Goal: Information Seeking & Learning: Learn about a topic

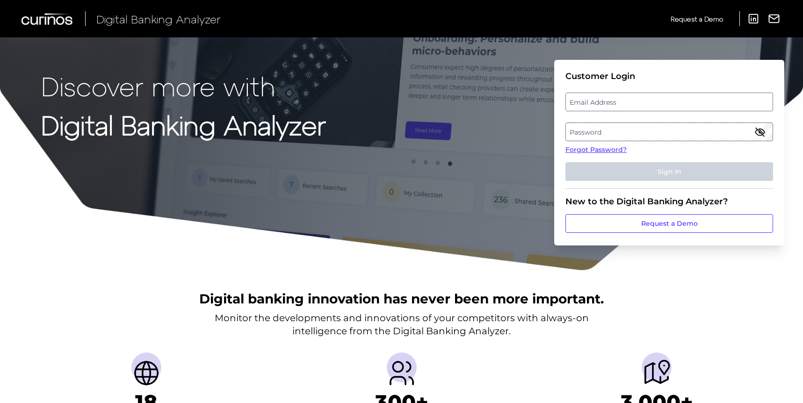
click at [625, 98] on label "Email Address" at bounding box center [669, 102] width 206 height 17
click at [625, 98] on input "email" at bounding box center [670, 102] width 208 height 19
type input "[EMAIL_ADDRESS][PERSON_NAME][DOMAIN_NAME]"
click at [607, 134] on label "Password" at bounding box center [669, 132] width 206 height 17
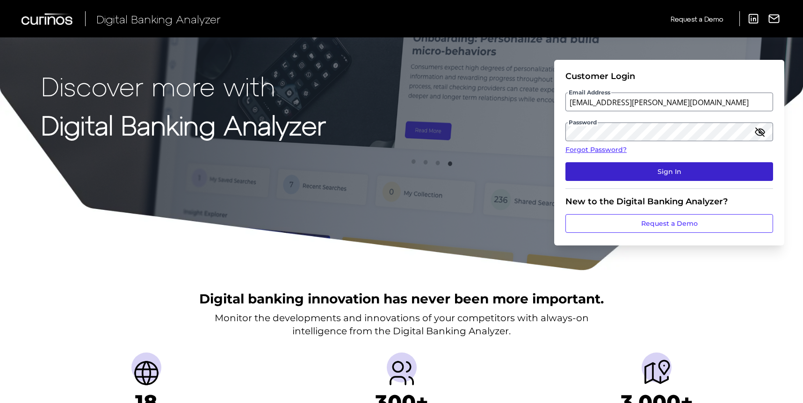
click at [647, 172] on button "Sign In" at bounding box center [670, 171] width 208 height 19
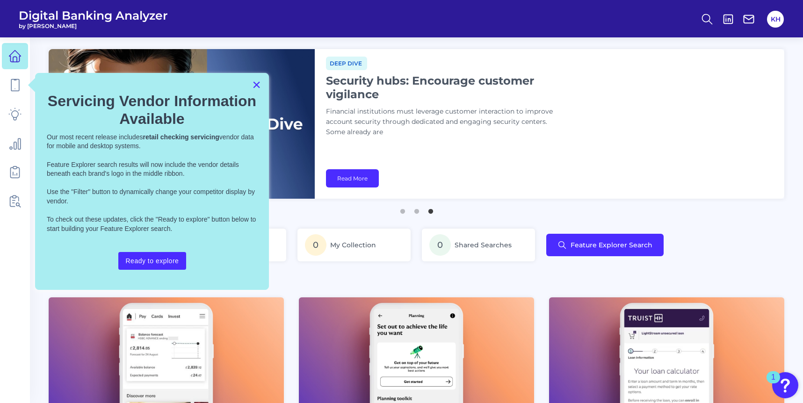
click at [258, 85] on button "×" at bounding box center [256, 84] width 9 height 15
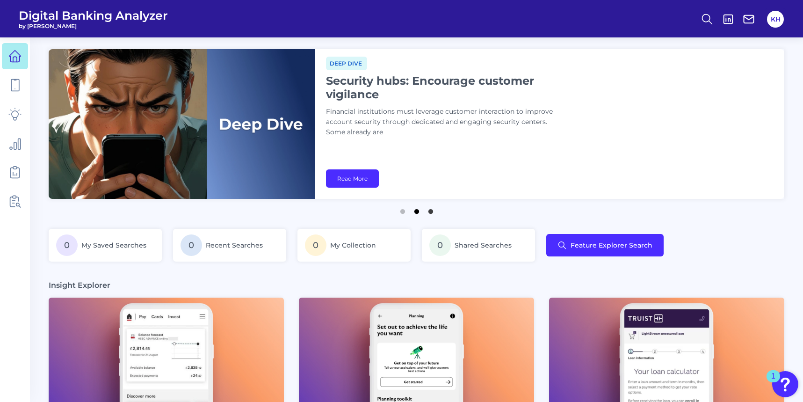
click at [417, 211] on button "2" at bounding box center [416, 208] width 9 height 9
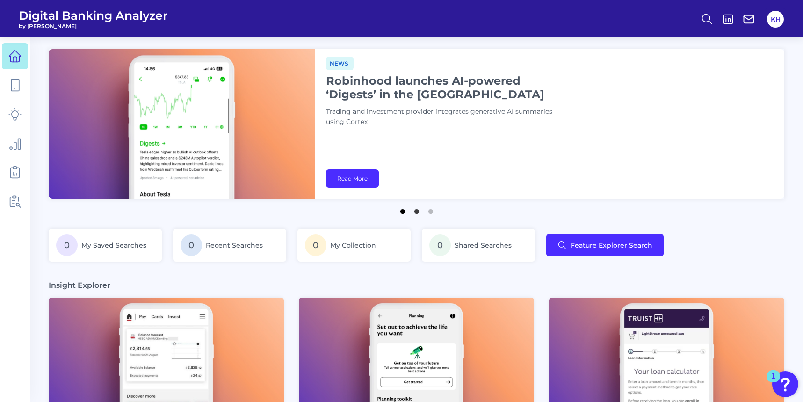
click at [401, 211] on button "1" at bounding box center [402, 208] width 9 height 9
click at [19, 173] on icon at bounding box center [14, 172] width 9 height 10
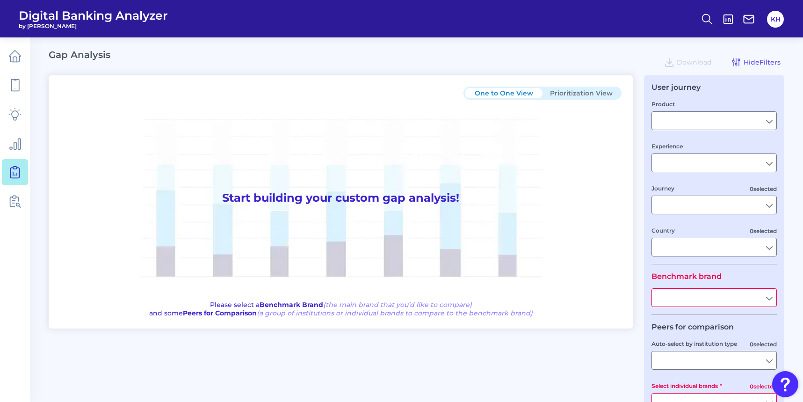
type input "Checking / Current Account"
type input "Mobile Servicing"
type input "Pre-Login Area, New Customer Onboarding, Login & Authentication, Accounts and t…"
type input "[GEOGRAPHIC_DATA]"
type input "All Select individual brands"
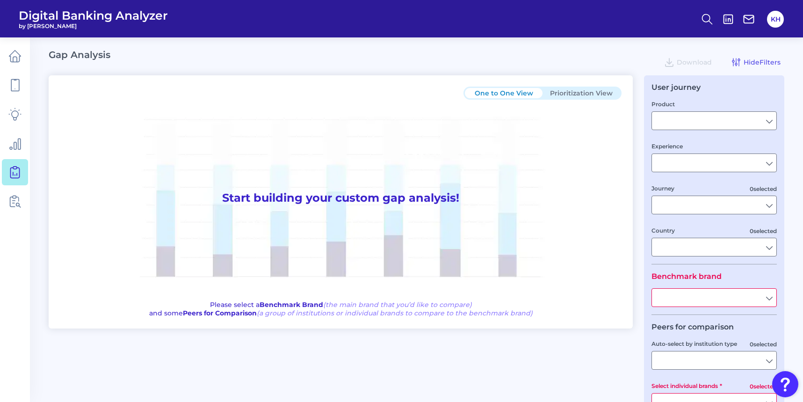
type input "All Countries"
type input "All Journeys"
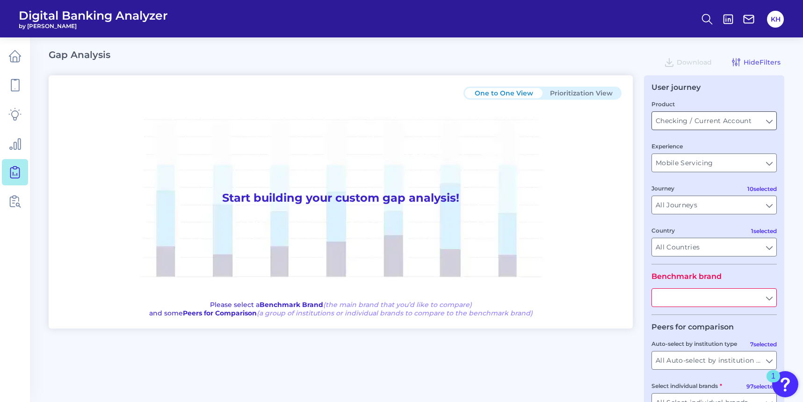
click at [738, 125] on input "Checking / Current Account" at bounding box center [714, 121] width 124 height 18
click at [734, 141] on span "Checking / Current Account" at bounding box center [706, 142] width 92 height 8
type input "Checking / Current Account"
click at [755, 164] on input "Mobile Servicing" at bounding box center [714, 163] width 124 height 18
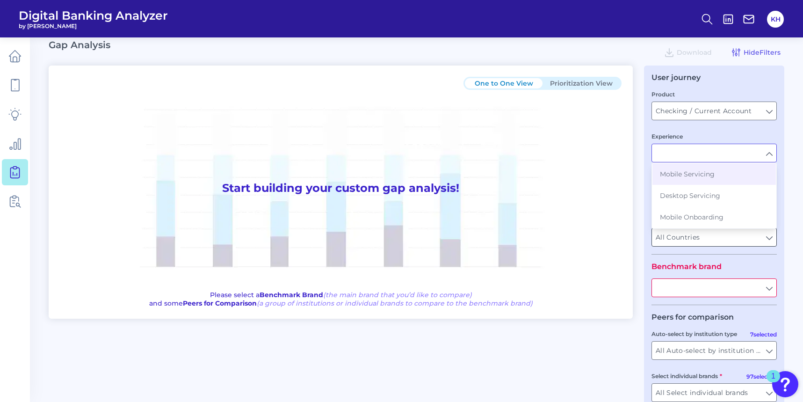
scroll to position [11, 0]
click at [678, 174] on span "Mobile Servicing" at bounding box center [687, 172] width 55 height 8
type input "Mobile Servicing"
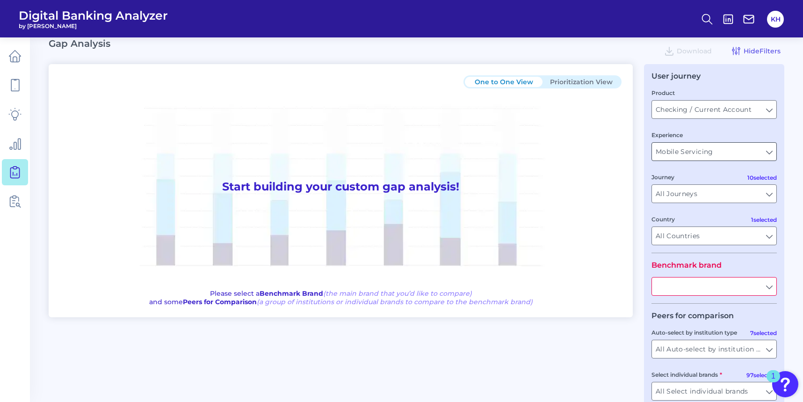
click at [699, 155] on input "Mobile Servicing" at bounding box center [714, 152] width 124 height 18
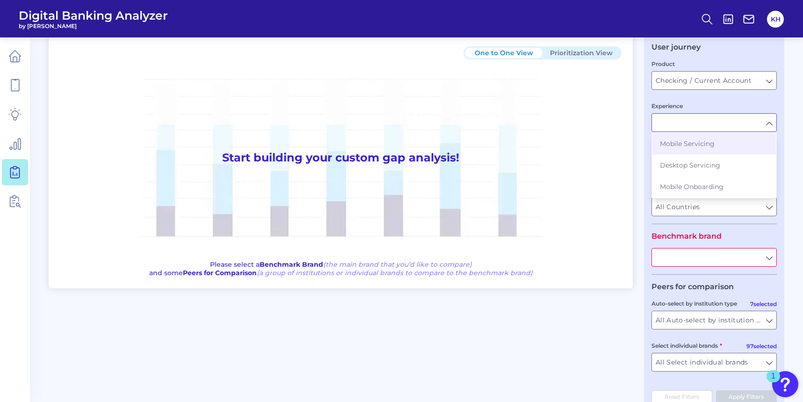
scroll to position [36, 0]
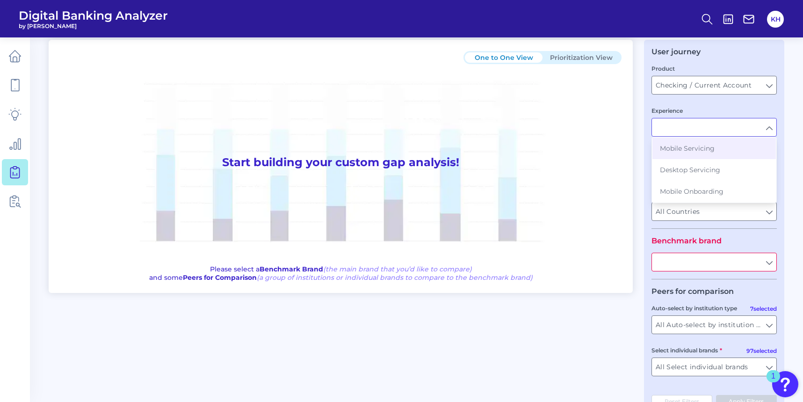
click at [645, 198] on div "User journey Product Checking / Current Account Checking / Current Account Expe…" at bounding box center [714, 228] width 140 height 376
type input "Mobile Servicing"
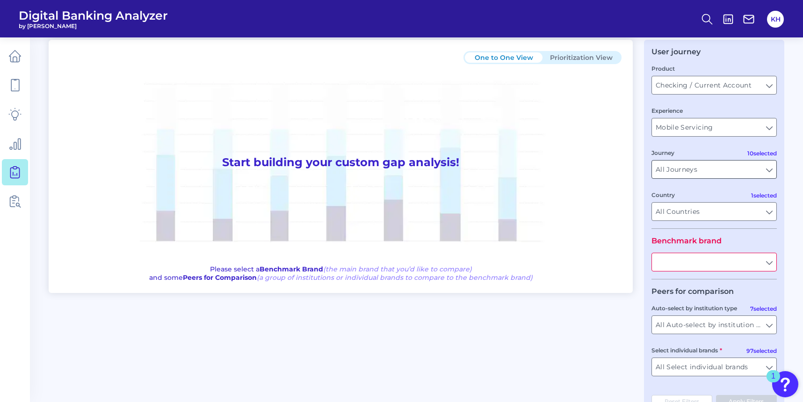
click at [697, 169] on input "All Journeys" at bounding box center [714, 169] width 124 height 18
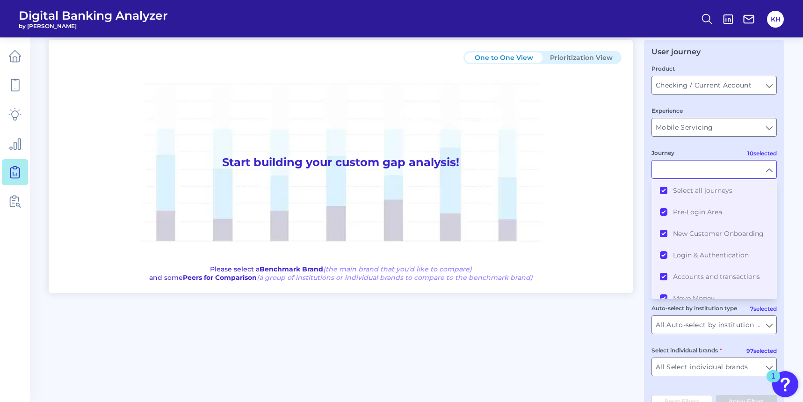
scroll to position [0, 0]
click at [709, 142] on fieldset "Product Checking / Current Account Checking / Current Account Experience Mobile…" at bounding box center [714, 146] width 125 height 165
type input "All Journeys"
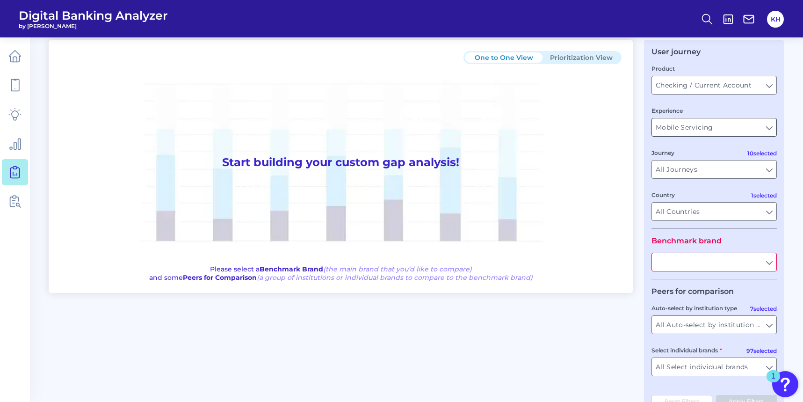
click at [743, 130] on input "Mobile Servicing" at bounding box center [714, 127] width 124 height 18
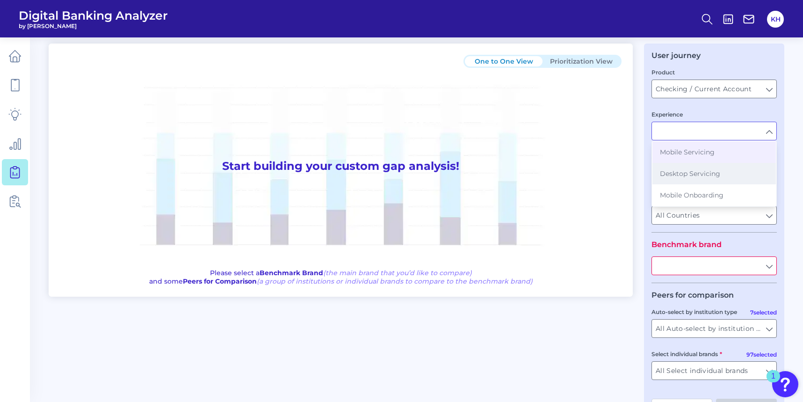
scroll to position [41, 0]
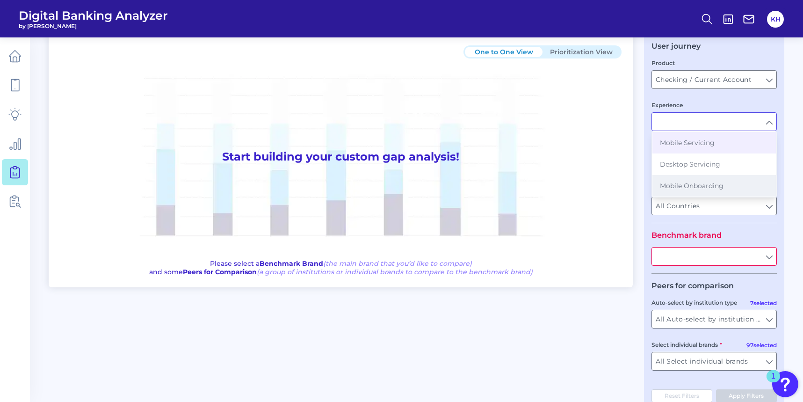
click at [691, 183] on span "Mobile Onboarding" at bounding box center [692, 186] width 64 height 8
type input "Mobile Onboarding"
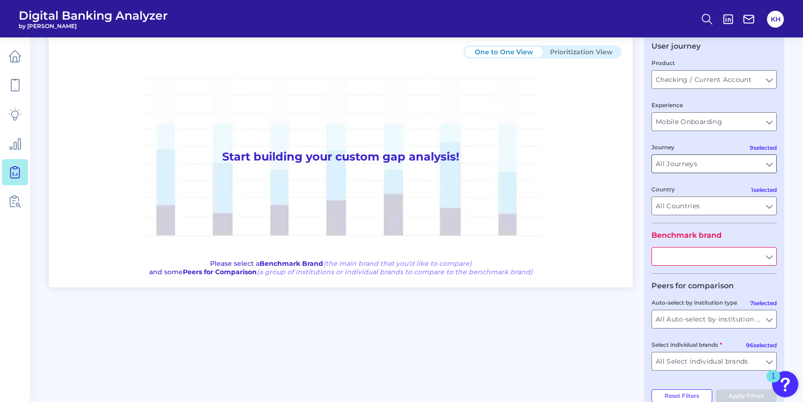
click at [728, 164] on input "All Journeys" at bounding box center [714, 164] width 124 height 18
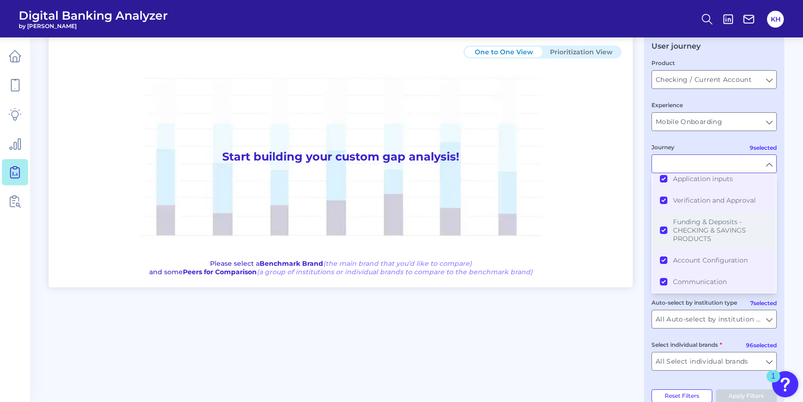
scroll to position [139, 0]
click at [620, 312] on div "One to One View Prioritization View Start building your custom gap analysis! Pl…" at bounding box center [417, 222] width 736 height 376
type input "All Journeys"
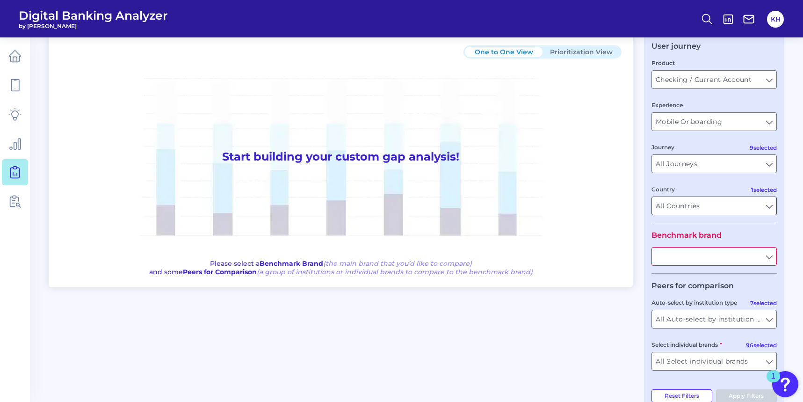
click at [719, 211] on input "All Countries" at bounding box center [714, 206] width 124 height 18
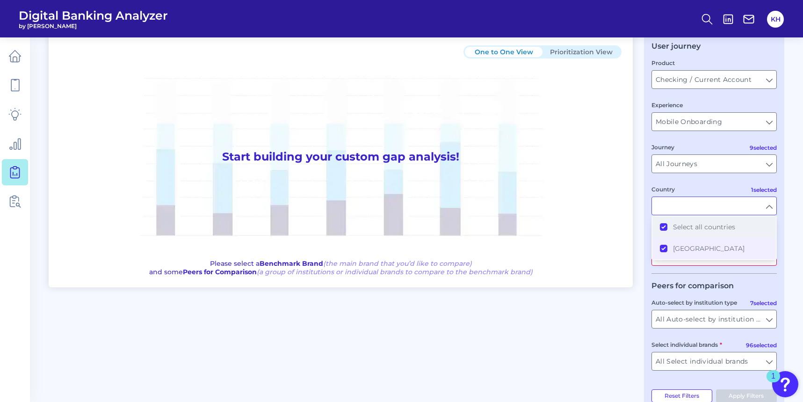
click at [665, 228] on button "Select all countries" at bounding box center [715, 227] width 124 height 22
click at [666, 242] on button "[GEOGRAPHIC_DATA]" at bounding box center [715, 249] width 124 height 22
click at [665, 227] on button "Select all countries" at bounding box center [715, 227] width 124 height 22
click at [663, 248] on button "[GEOGRAPHIC_DATA]" at bounding box center [715, 249] width 124 height 22
click at [785, 233] on main "Gap Analysis Download Hide Filters One to One View Prioritization View Start bu…" at bounding box center [401, 191] width 803 height 465
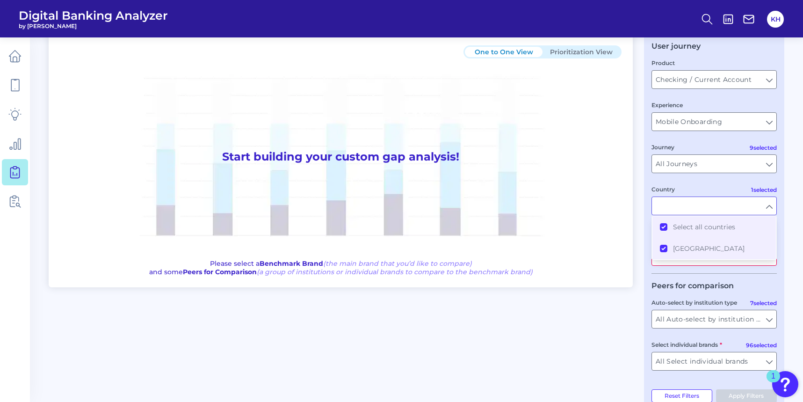
type input "All Countries"
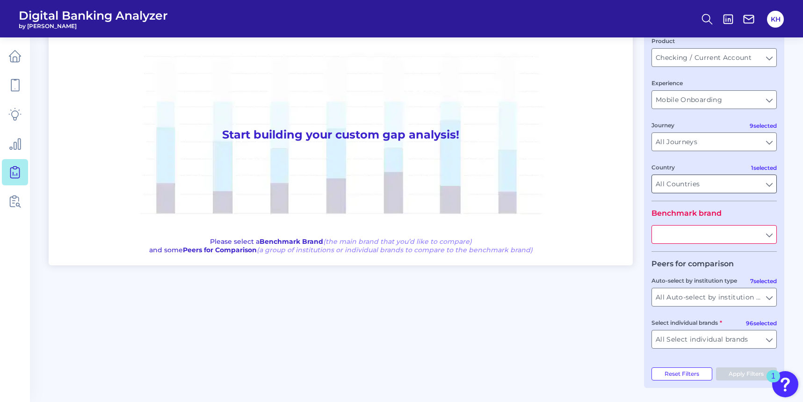
scroll to position [63, 0]
click at [768, 188] on input "All Countries" at bounding box center [714, 184] width 124 height 18
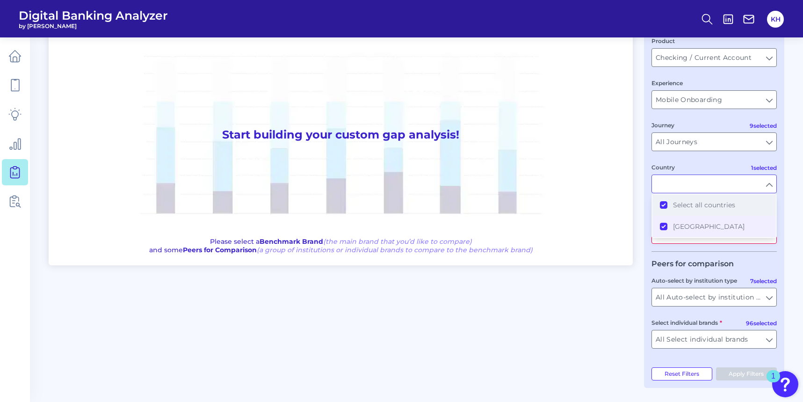
click at [662, 206] on button "Select all countries" at bounding box center [715, 205] width 124 height 22
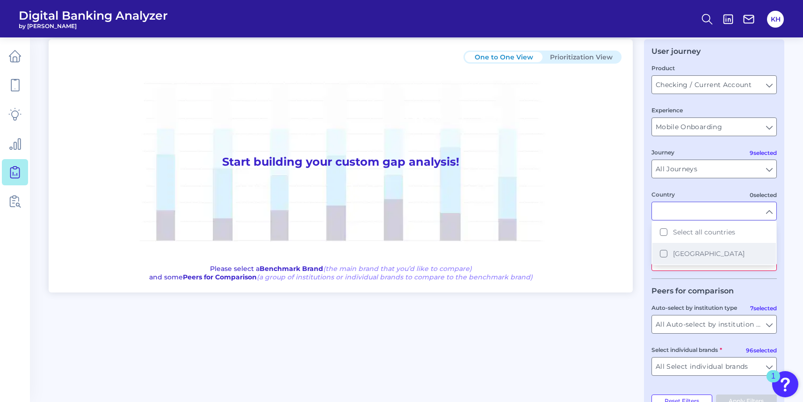
scroll to position [35, 0]
click at [664, 257] on button "[GEOGRAPHIC_DATA]" at bounding box center [715, 255] width 124 height 22
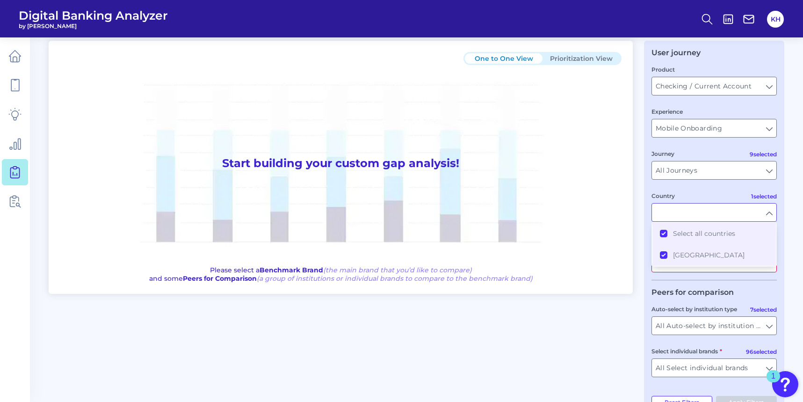
click at [640, 292] on div "One to One View Prioritization View Start building your custom gap analysis! Pl…" at bounding box center [417, 229] width 736 height 376
type input "All Countries"
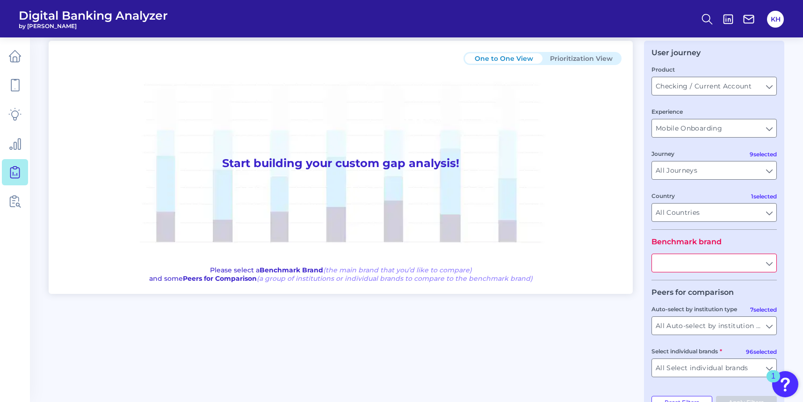
click at [689, 263] on input "text" at bounding box center [714, 263] width 124 height 18
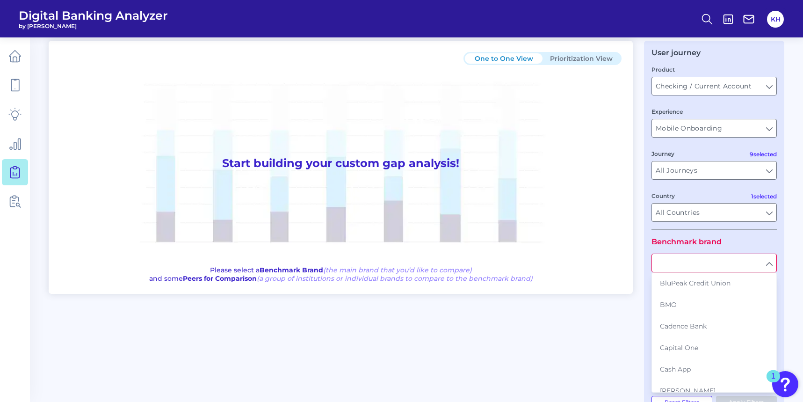
scroll to position [285, 0]
click at [686, 307] on button "BMO" at bounding box center [715, 301] width 124 height 22
type input "BMO"
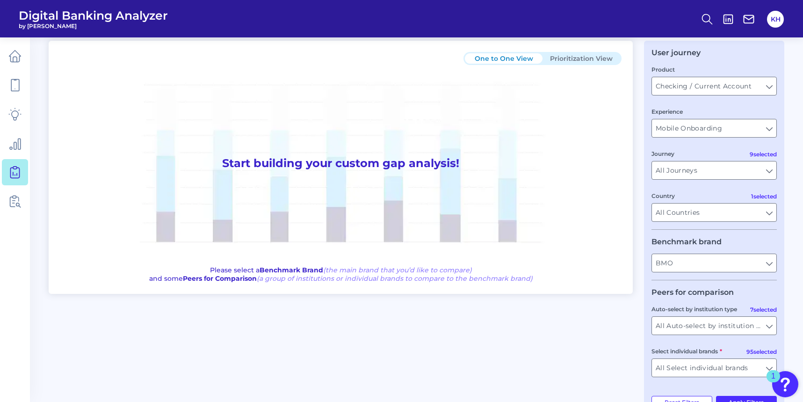
click at [760, 195] on div "Country All Countries All Countries" at bounding box center [714, 206] width 125 height 31
click at [735, 216] on input "All Countries" at bounding box center [714, 213] width 124 height 18
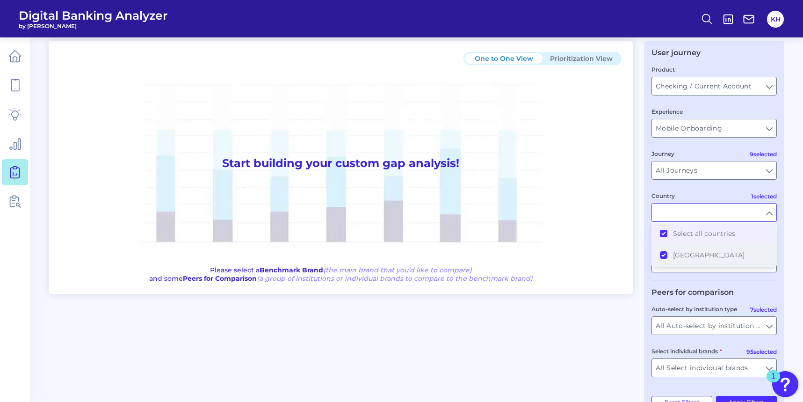
click at [666, 255] on button "[GEOGRAPHIC_DATA]" at bounding box center [715, 255] width 124 height 22
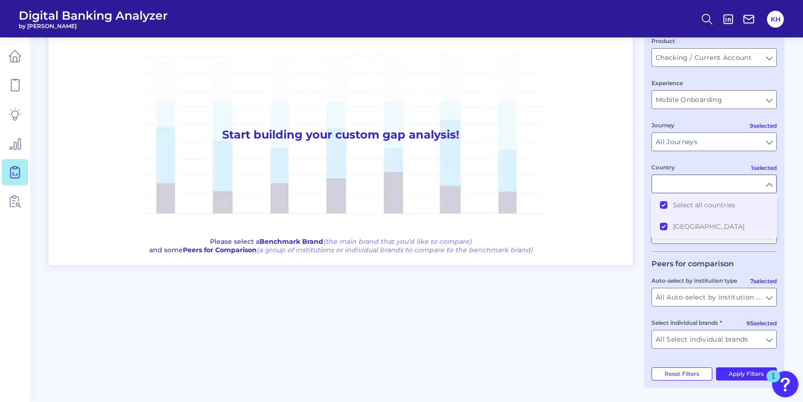
scroll to position [63, 0]
click at [618, 315] on div "One to One View Prioritization View Start building your custom gap analysis! Pl…" at bounding box center [417, 200] width 736 height 376
type input "All Countries"
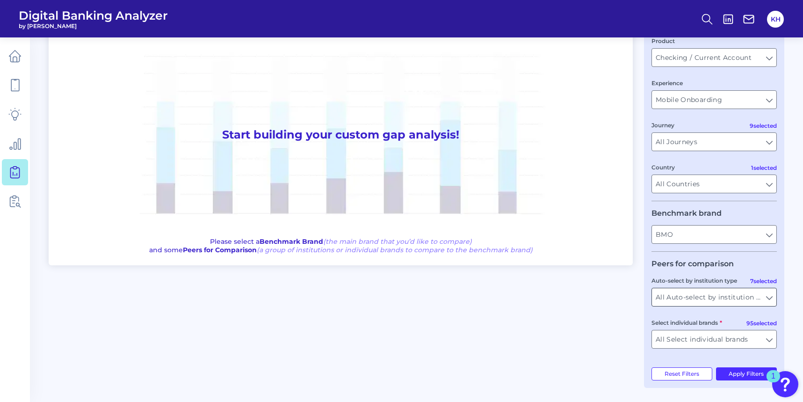
click at [766, 296] on input "All Auto-select by institution types" at bounding box center [714, 297] width 124 height 18
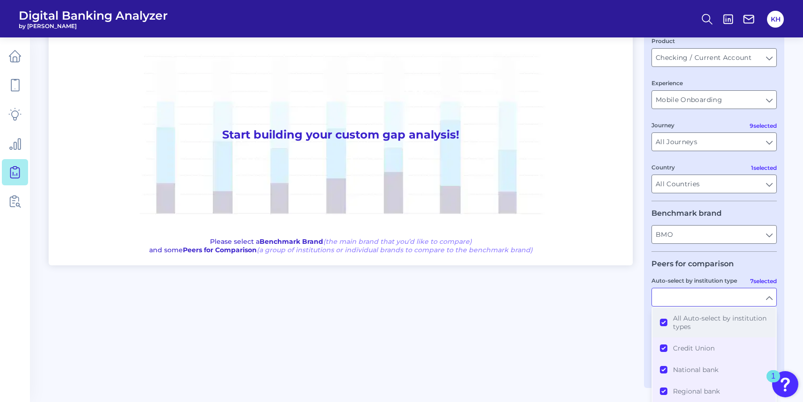
scroll to position [0, 0]
click at [664, 324] on button "All Auto-select by institution types" at bounding box center [715, 322] width 124 height 30
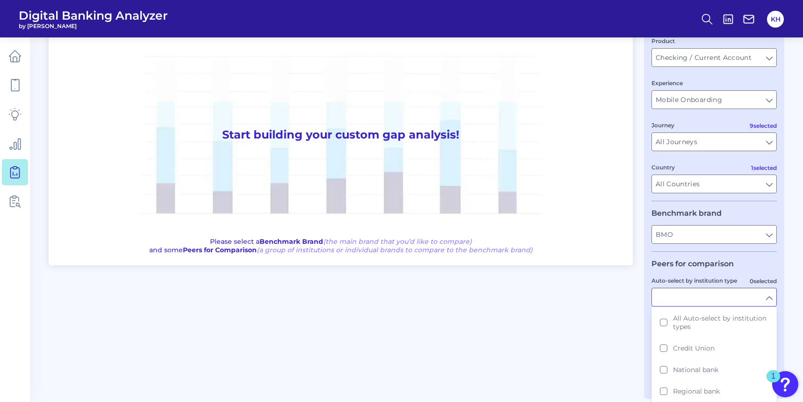
click at [600, 334] on div "One to One View Prioritization View Start building your custom gap analysis! Pl…" at bounding box center [417, 205] width 736 height 386
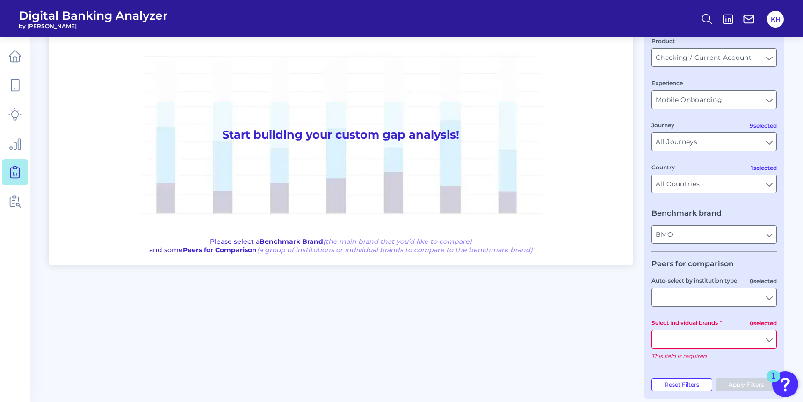
click at [765, 336] on input "Select individual brands" at bounding box center [714, 339] width 124 height 18
click at [663, 359] on button "TD Bank" at bounding box center [715, 360] width 124 height 22
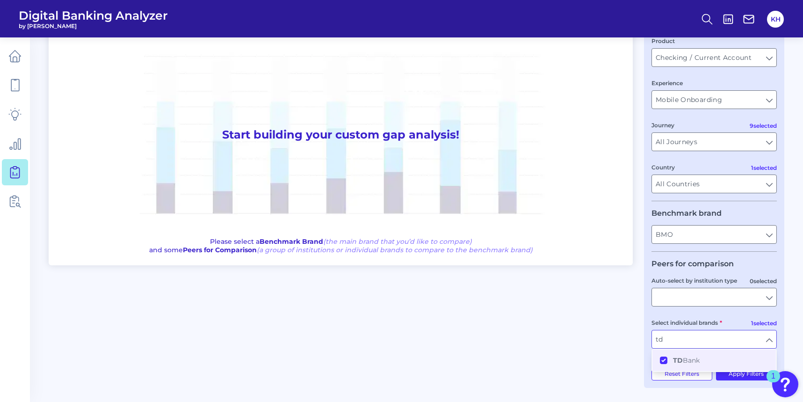
click at [598, 317] on div "One to One View Prioritization View Start building your custom gap analysis! Pl…" at bounding box center [417, 200] width 736 height 376
type input "TD Bank"
click at [703, 185] on input "All Countries" at bounding box center [714, 184] width 124 height 18
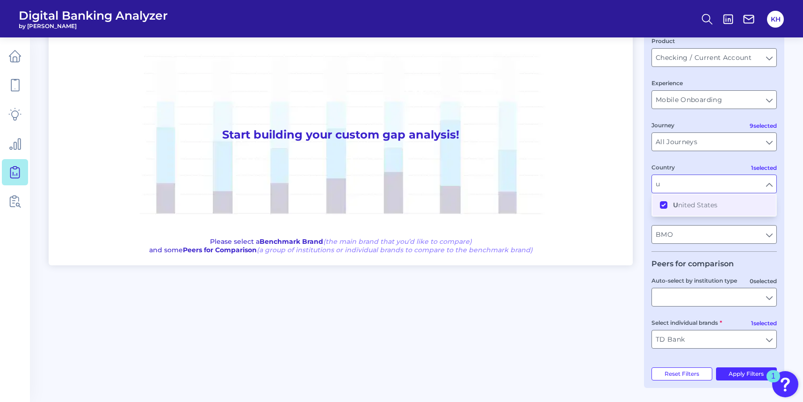
type input "un"
click at [664, 206] on button "Un ited States" at bounding box center [715, 205] width 124 height 22
type input "All Auto-select by institution types"
type input "All Select individual brands"
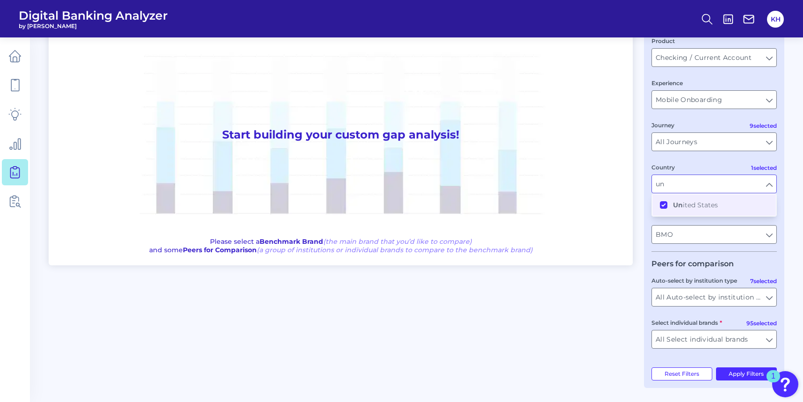
click at [701, 164] on div "Country un un" at bounding box center [714, 177] width 125 height 31
click at [699, 206] on span "Un ited States" at bounding box center [695, 205] width 45 height 8
click at [670, 205] on button "Un ited States" at bounding box center [715, 205] width 124 height 22
click at [603, 320] on div "One to One View Prioritization View Start building your custom gap analysis! Pl…" at bounding box center [417, 200] width 736 height 376
type input "All Countries"
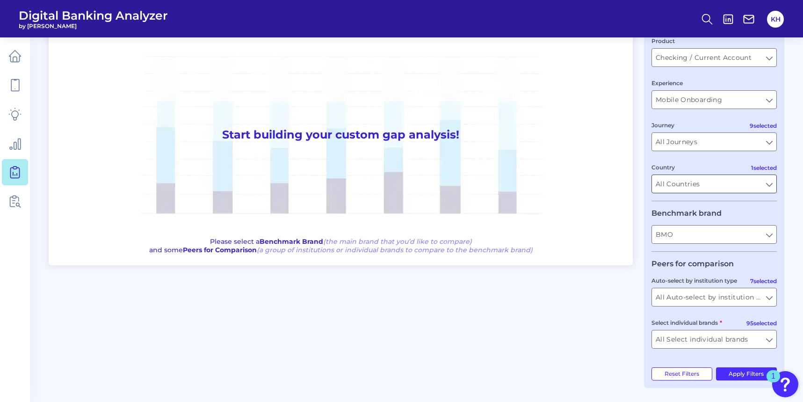
click at [701, 179] on input "All Countries" at bounding box center [714, 184] width 124 height 18
click at [748, 204] on button "Uni [PERSON_NAME] States" at bounding box center [715, 205] width 124 height 22
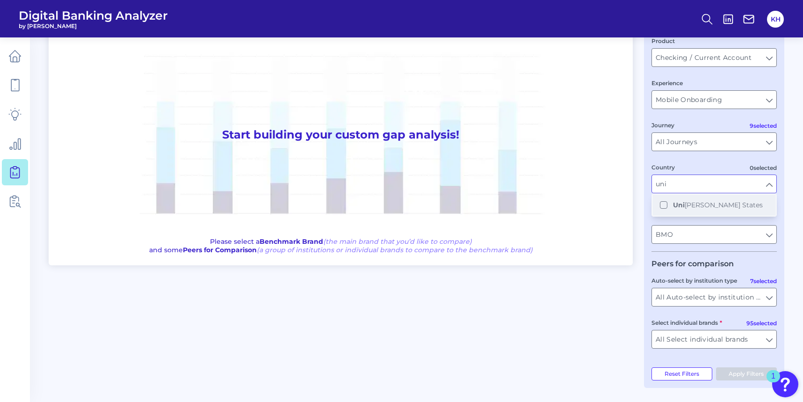
click at [748, 204] on button "Uni [PERSON_NAME] States" at bounding box center [715, 205] width 124 height 22
click at [747, 377] on button "Apply Filters" at bounding box center [746, 373] width 61 height 13
type input "All Countries"
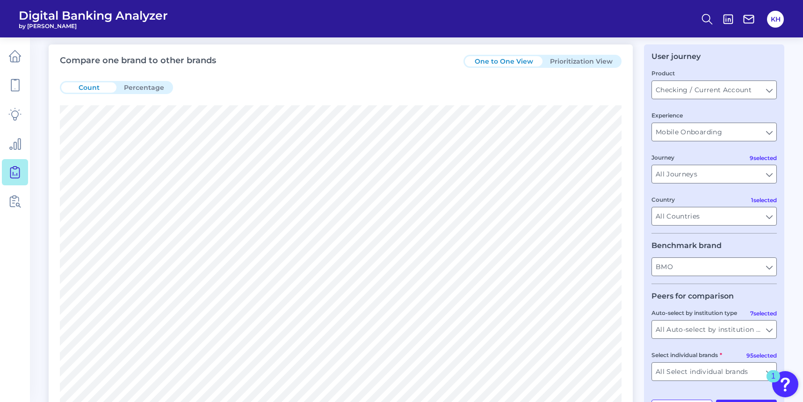
scroll to position [31, 0]
click at [704, 218] on input "All Countries" at bounding box center [714, 216] width 124 height 18
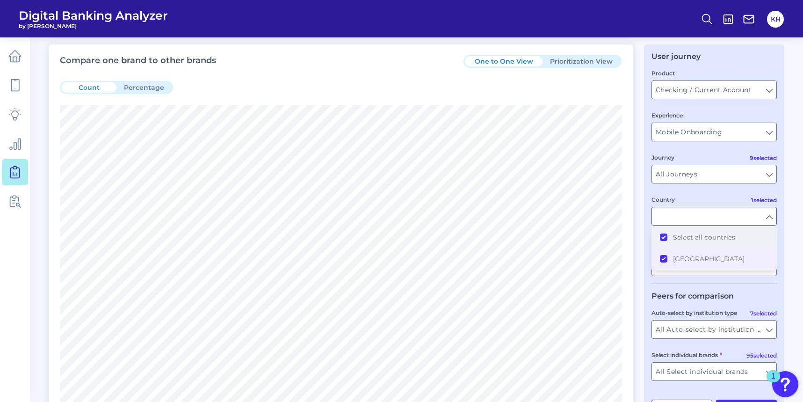
scroll to position [60, 0]
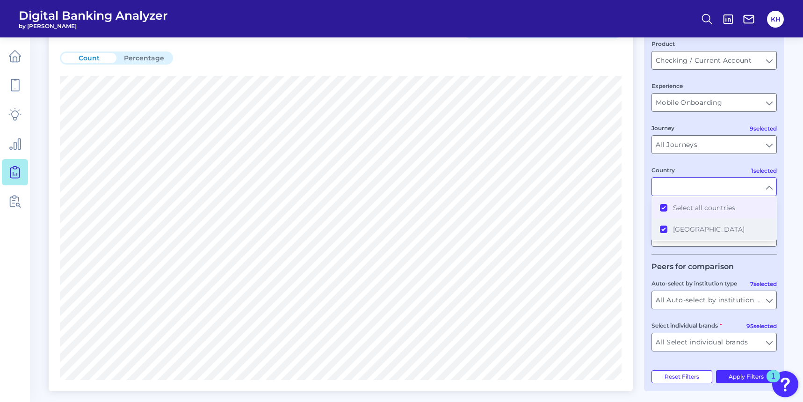
click at [666, 229] on button "[GEOGRAPHIC_DATA]" at bounding box center [715, 229] width 124 height 22
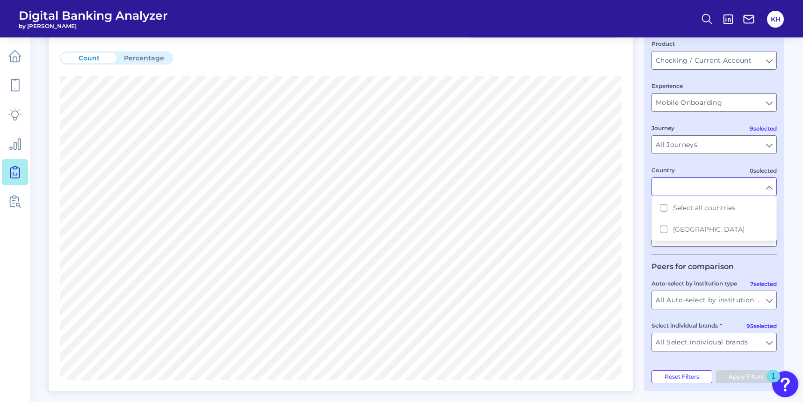
click at [776, 375] on div "1" at bounding box center [774, 376] width 14 height 12
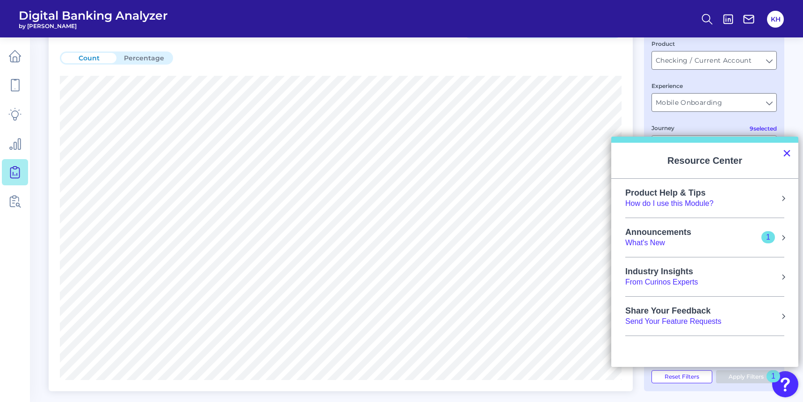
click at [790, 153] on button "×" at bounding box center [787, 152] width 9 height 15
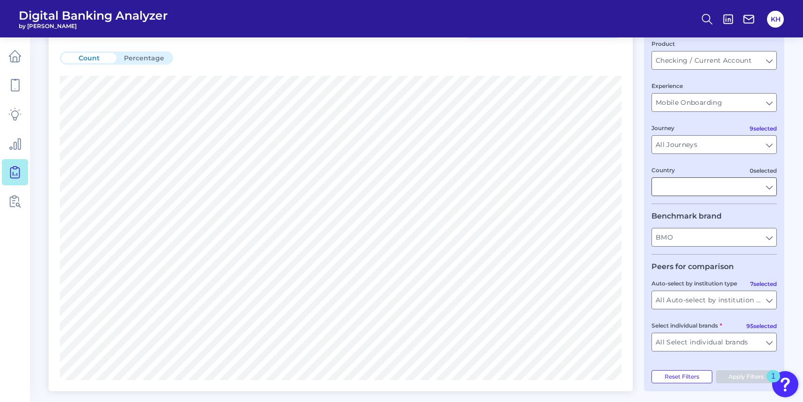
click at [742, 187] on input "Country" at bounding box center [714, 187] width 124 height 18
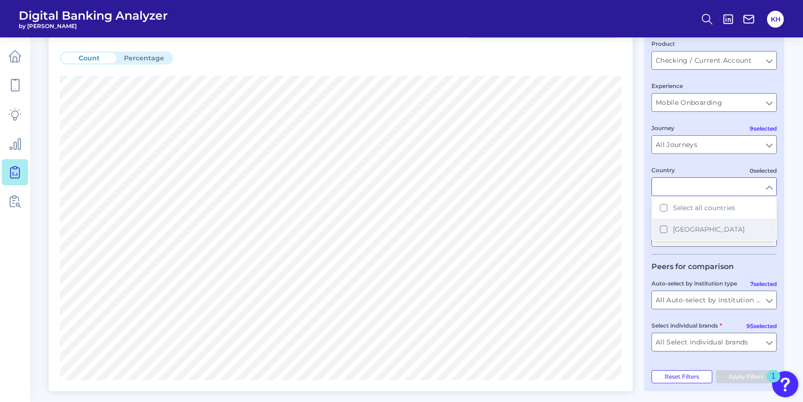
click at [655, 230] on button "[GEOGRAPHIC_DATA]" at bounding box center [715, 229] width 124 height 22
click at [665, 209] on button "Select all countries" at bounding box center [715, 208] width 124 height 22
click at [664, 231] on button "[GEOGRAPHIC_DATA]" at bounding box center [715, 229] width 124 height 22
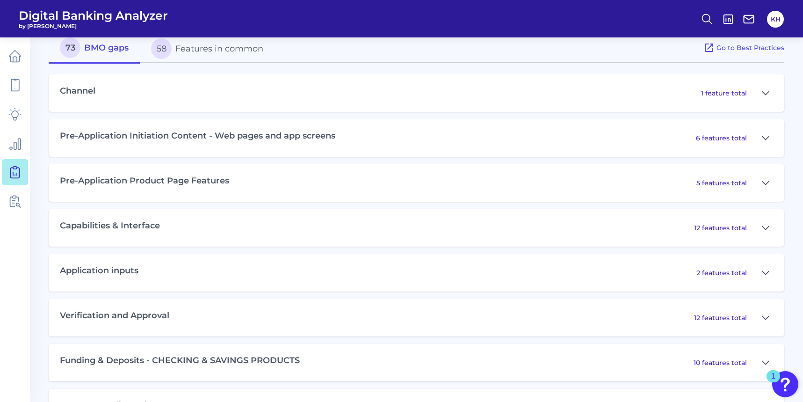
scroll to position [440, 0]
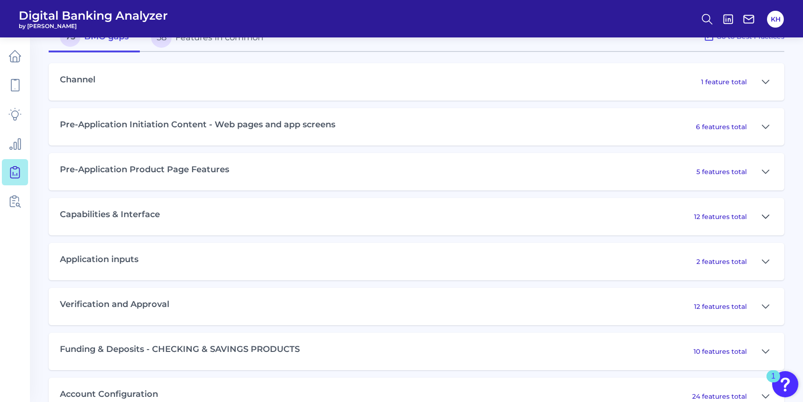
click at [761, 213] on button at bounding box center [765, 216] width 15 height 15
type input "All Countries"
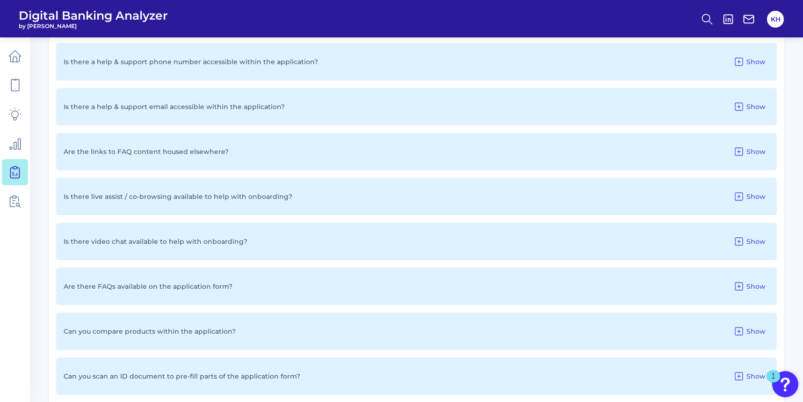
scroll to position [749, 0]
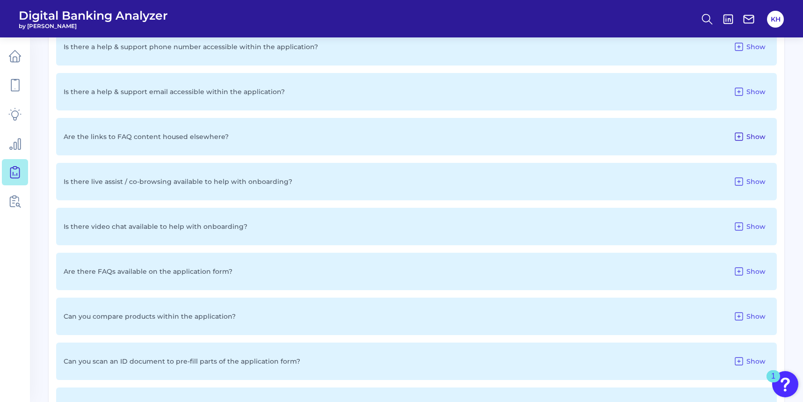
click at [755, 136] on span "Show" at bounding box center [756, 136] width 19 height 8
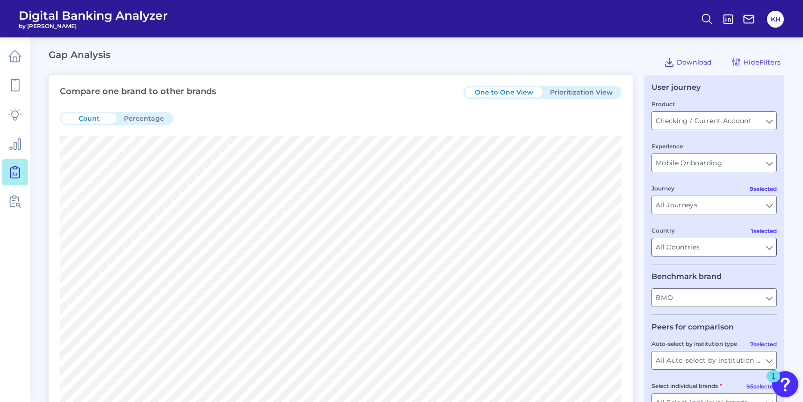
scroll to position [0, 0]
click at [724, 247] on input "All Countries" at bounding box center [714, 247] width 124 height 18
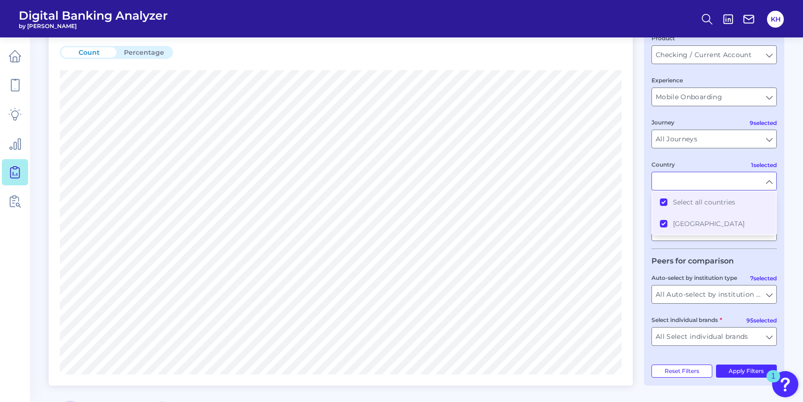
scroll to position [67, 0]
click at [655, 225] on button "[GEOGRAPHIC_DATA]" at bounding box center [715, 223] width 124 height 22
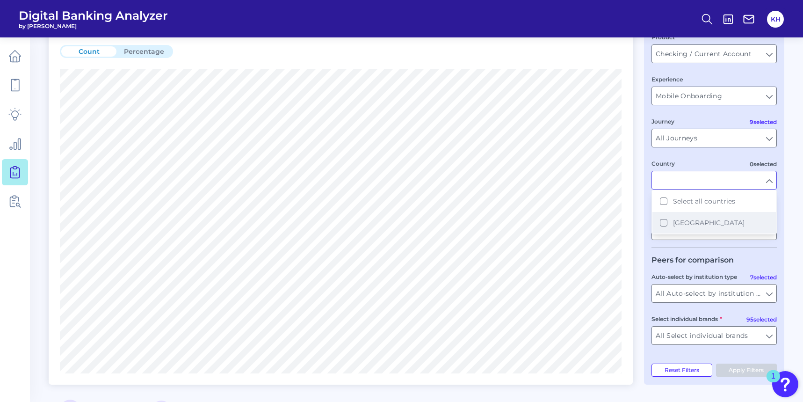
click at [667, 222] on button "[GEOGRAPHIC_DATA]" at bounding box center [715, 223] width 124 height 22
click at [665, 222] on button "[GEOGRAPHIC_DATA]" at bounding box center [715, 223] width 124 height 22
click at [662, 204] on button "Select all countries" at bounding box center [715, 201] width 124 height 22
click at [720, 327] on input "All Select individual brands" at bounding box center [714, 336] width 124 height 18
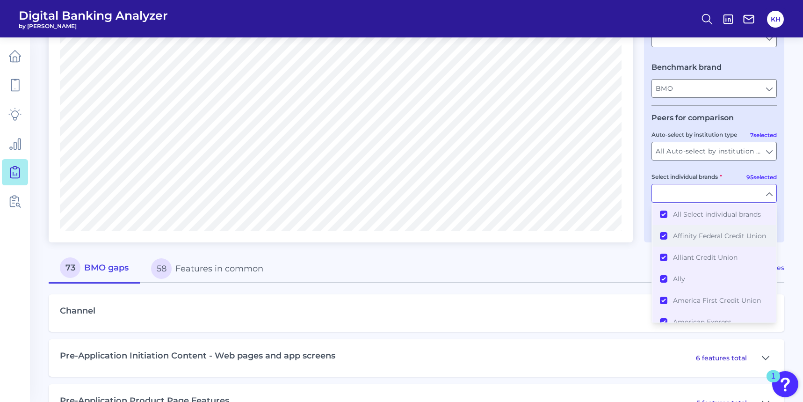
scroll to position [211, 0]
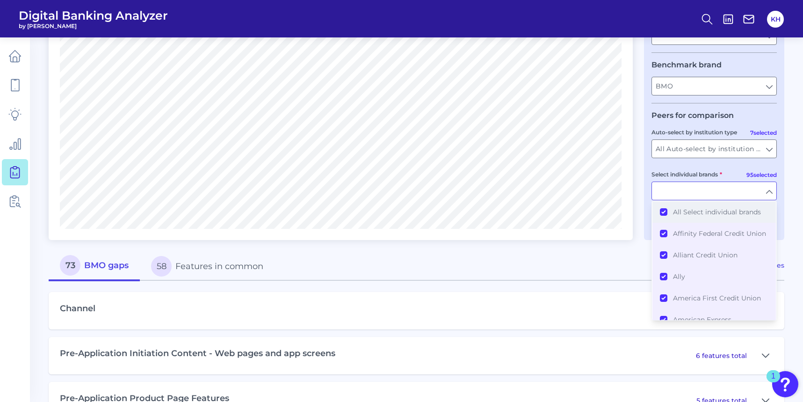
click at [666, 210] on button "All Select individual brands" at bounding box center [715, 212] width 124 height 22
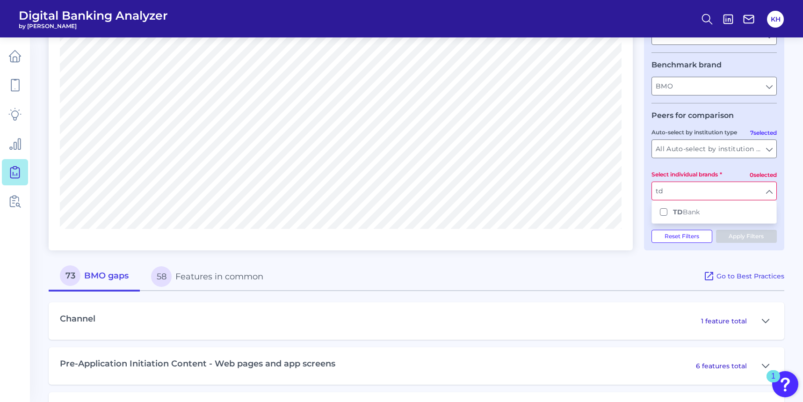
scroll to position [0, 0]
click at [661, 208] on button "TD Bank" at bounding box center [715, 212] width 124 height 22
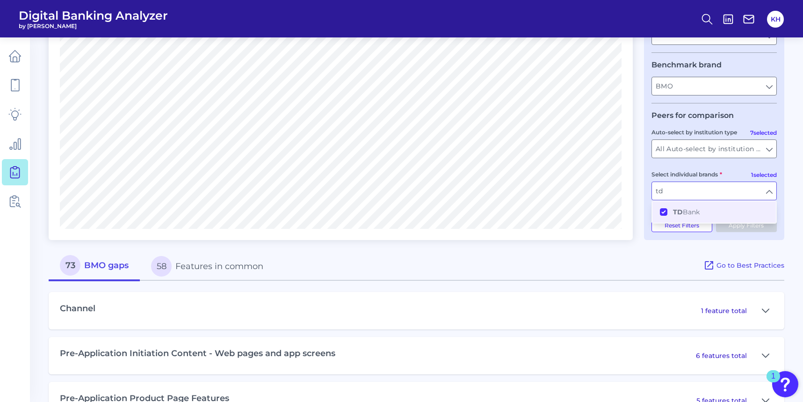
type input "TD Bank"
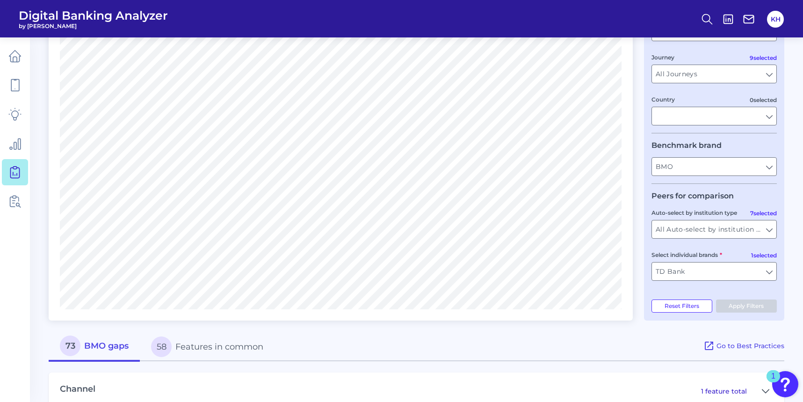
scroll to position [140, 0]
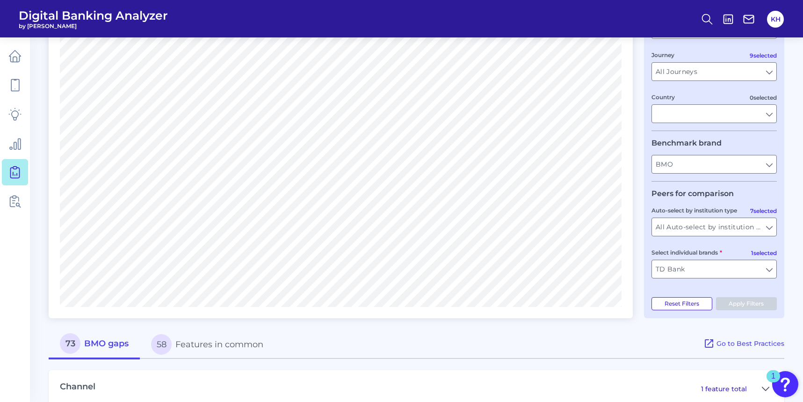
click at [685, 303] on button "Reset Filters" at bounding box center [682, 303] width 61 height 13
type input "Mobile Servicing"
type input "Pre-Login Area, New Customer Onboarding, Login & Authentication, Accounts and t…"
type input "All Countries"
type input "All Select individual brands"
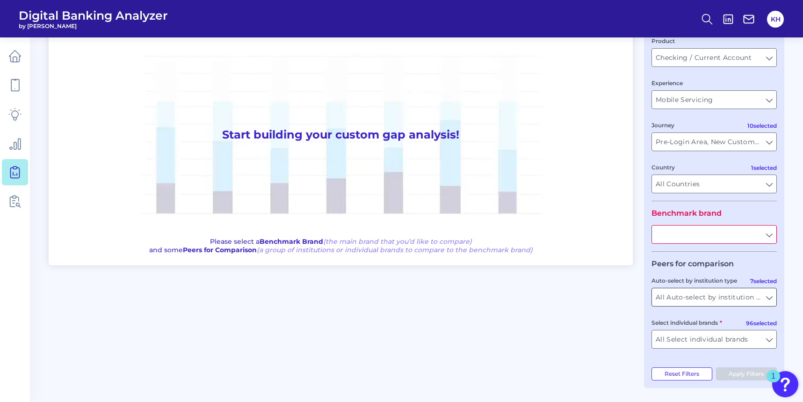
type input "All Journeys"
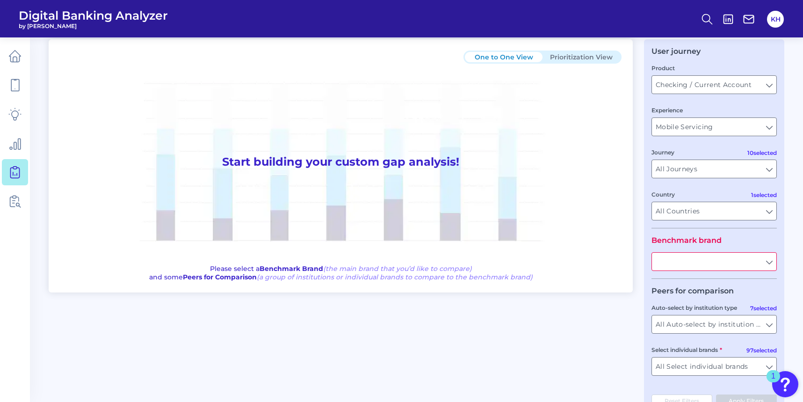
scroll to position [23, 0]
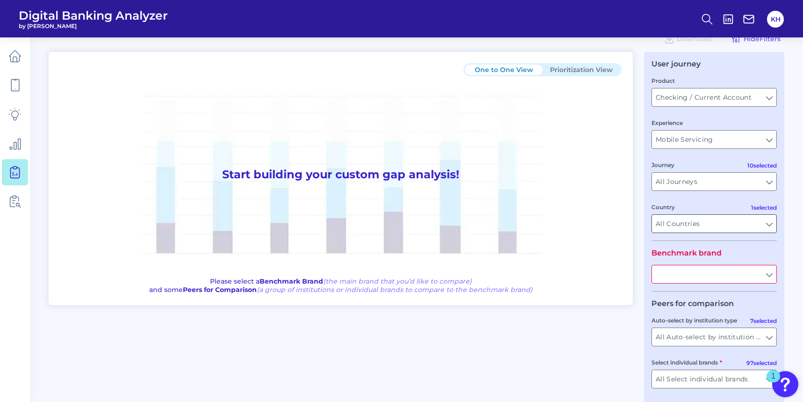
click at [742, 226] on input "All Countries" at bounding box center [714, 224] width 124 height 18
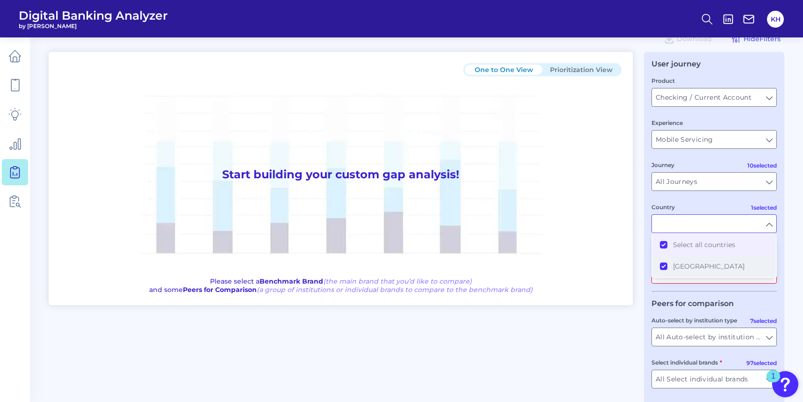
click at [667, 265] on button "[GEOGRAPHIC_DATA]" at bounding box center [715, 266] width 124 height 22
click at [663, 247] on button "Select all countries" at bounding box center [715, 245] width 124 height 22
click at [666, 267] on button "[GEOGRAPHIC_DATA]" at bounding box center [715, 266] width 124 height 22
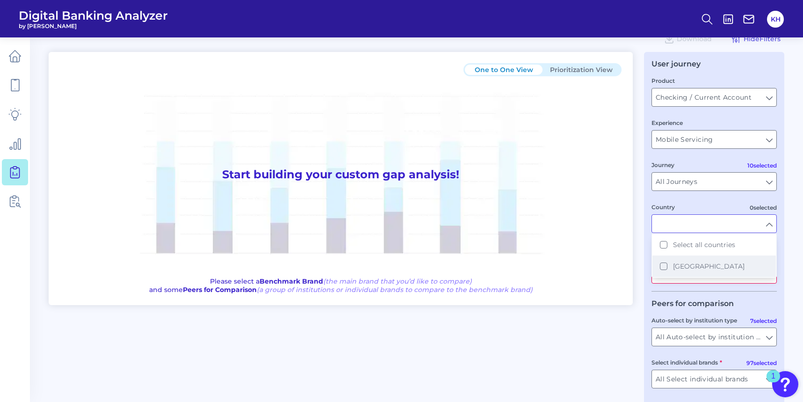
click at [666, 267] on button "[GEOGRAPHIC_DATA]" at bounding box center [715, 266] width 124 height 22
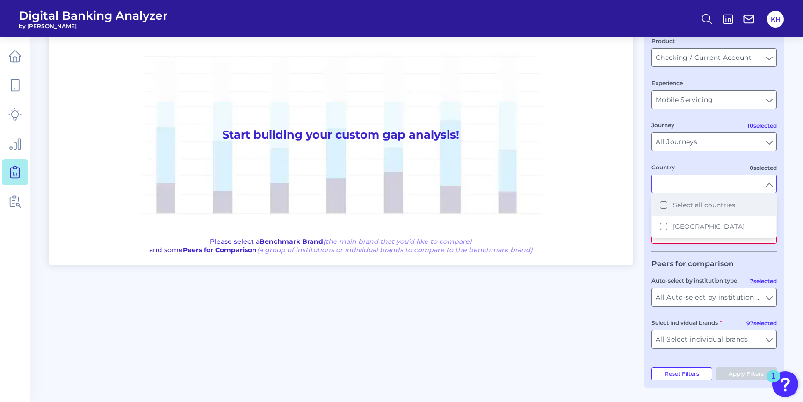
scroll to position [63, 0]
click at [662, 206] on button "Select all countries" at bounding box center [715, 205] width 124 height 22
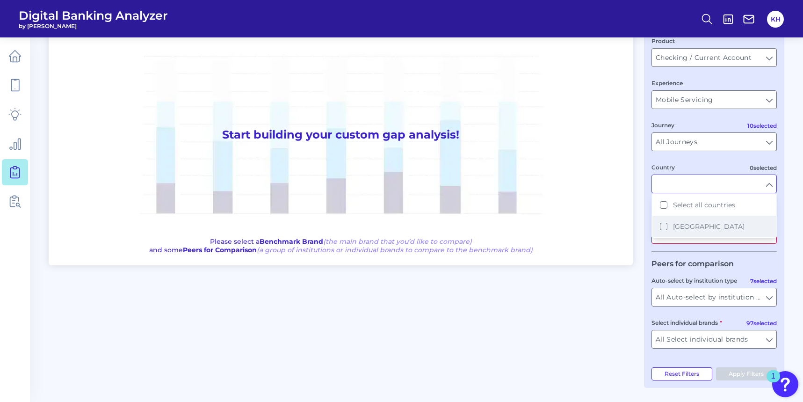
click at [667, 227] on button "[GEOGRAPHIC_DATA]" at bounding box center [715, 227] width 124 height 22
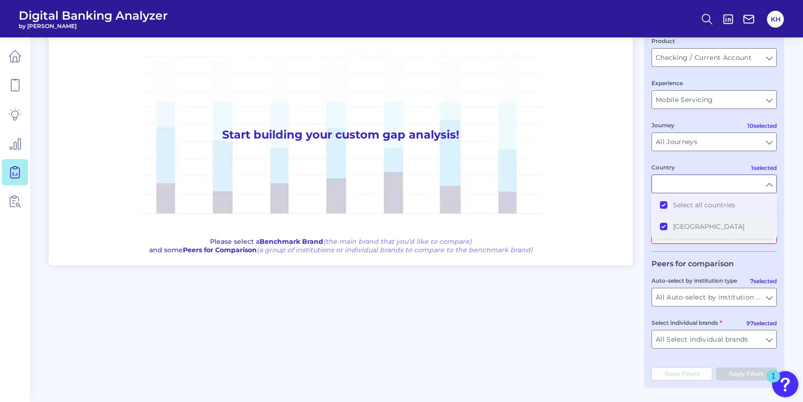
click at [667, 227] on button "[GEOGRAPHIC_DATA]" at bounding box center [715, 227] width 124 height 22
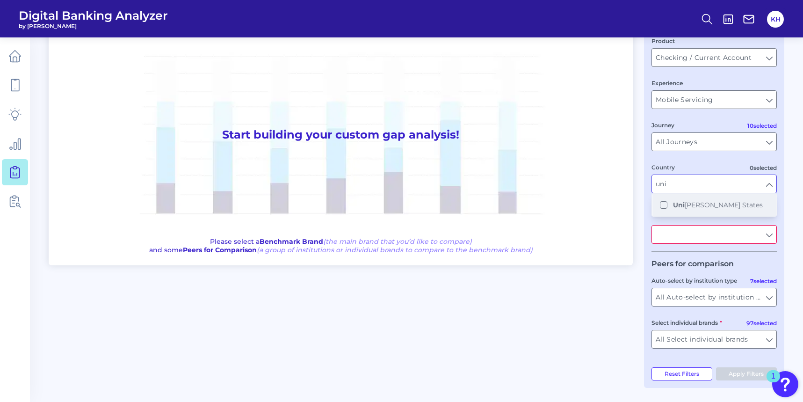
click at [665, 207] on button "Uni [PERSON_NAME] States" at bounding box center [715, 205] width 124 height 22
click at [619, 323] on div "One to One View Prioritization View Start building your custom gap analysis! Pl…" at bounding box center [417, 200] width 736 height 376
type input "All Countries"
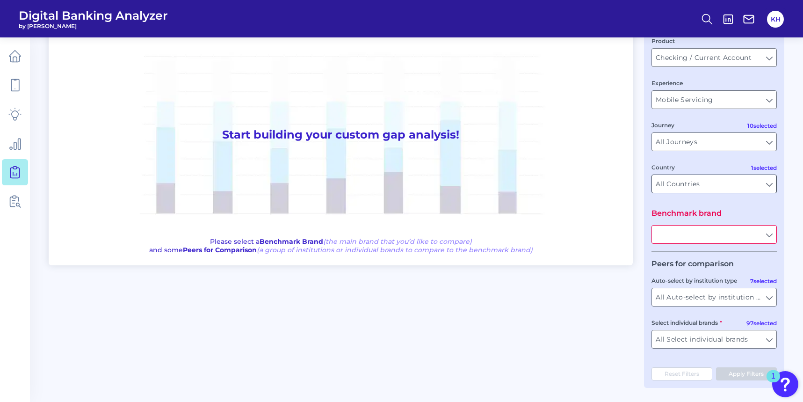
click at [739, 186] on input "All Countries" at bounding box center [714, 184] width 124 height 18
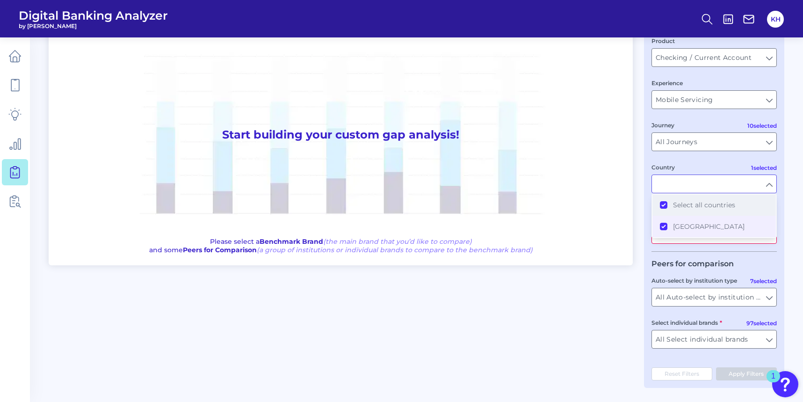
click at [662, 204] on button "Select all countries" at bounding box center [715, 205] width 124 height 22
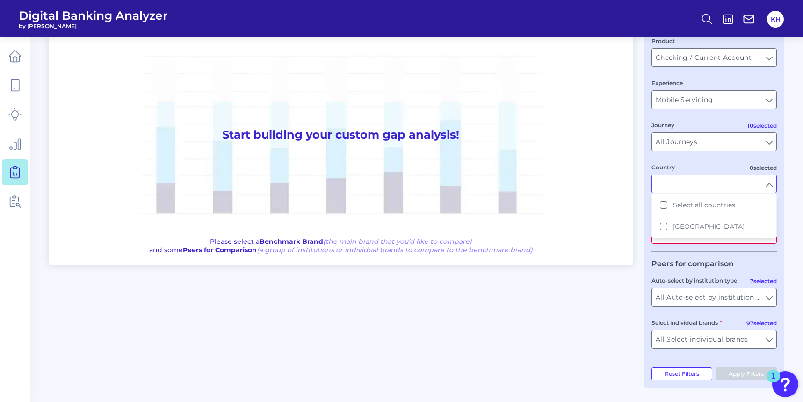
click at [660, 185] on input "Country" at bounding box center [714, 184] width 124 height 18
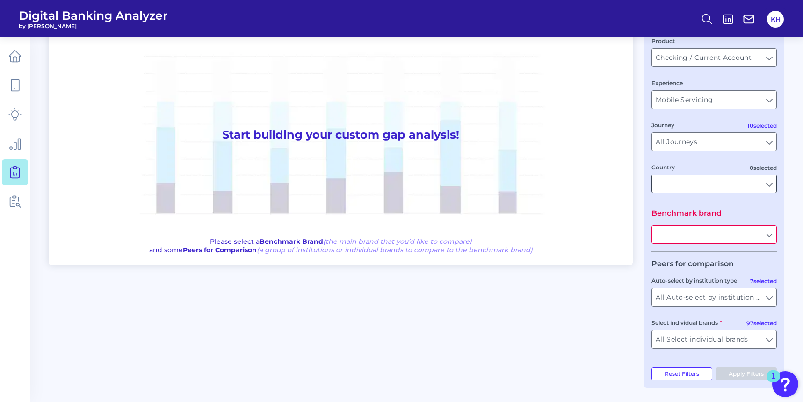
click at [661, 185] on input "Country" at bounding box center [714, 184] width 124 height 18
click at [664, 206] on button "[GEOGRAPHIC_DATA]" at bounding box center [715, 205] width 124 height 22
click at [621, 294] on div "One to One View Prioritization View Start building your custom gap analysis! Pl…" at bounding box center [417, 200] width 736 height 376
type input "All Countries"
click at [703, 184] on input "All Countries" at bounding box center [714, 184] width 124 height 18
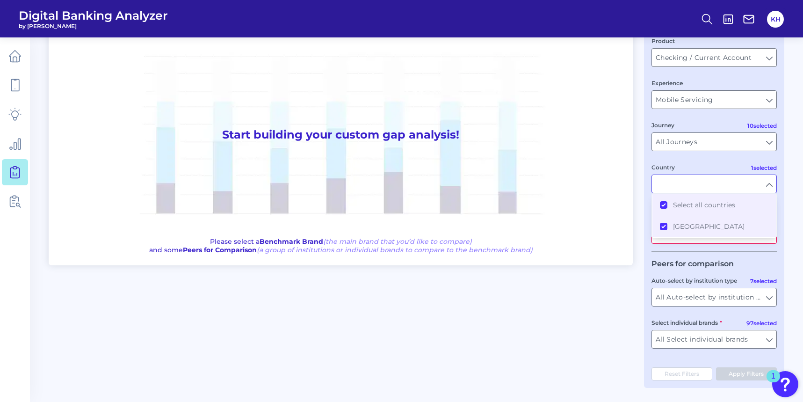
click at [771, 274] on fieldset "Peers for comparison 7 selected Auto-select by institution type All Auto-select…" at bounding box center [714, 307] width 125 height 97
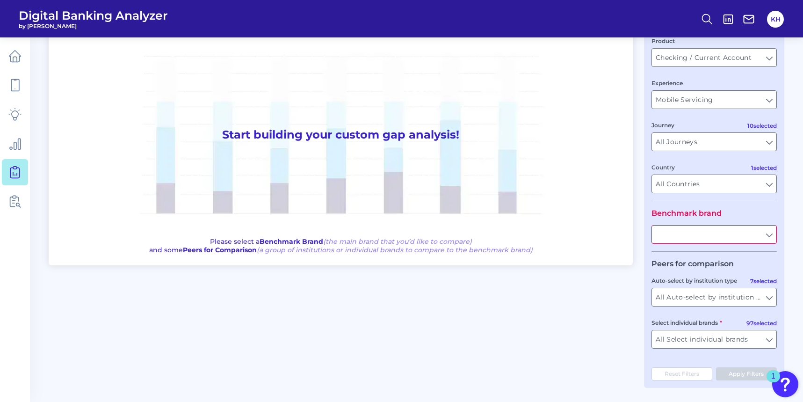
type input "All Countries"
click at [760, 302] on input "All Auto-select by institution types" at bounding box center [714, 297] width 124 height 18
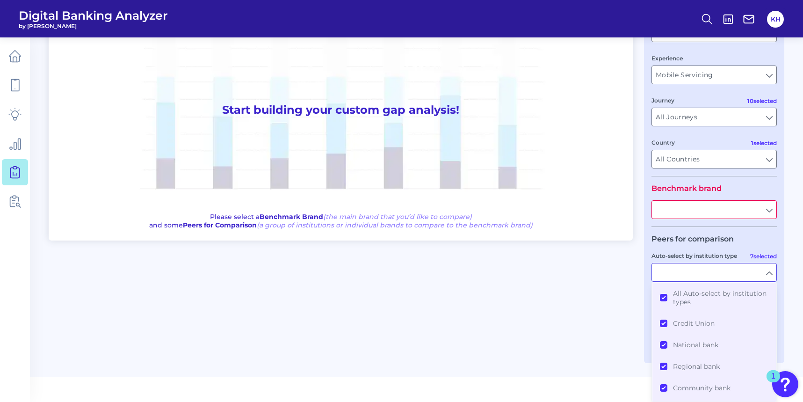
click at [618, 320] on div "One to One View Prioritization View Start building your custom gap analysis! Pl…" at bounding box center [417, 175] width 736 height 376
type input "All Auto-select by institution types"
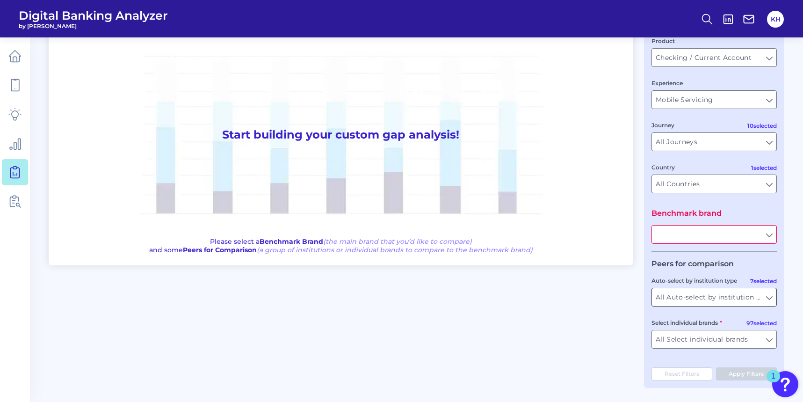
click at [720, 292] on input "All Auto-select by institution types" at bounding box center [714, 297] width 124 height 18
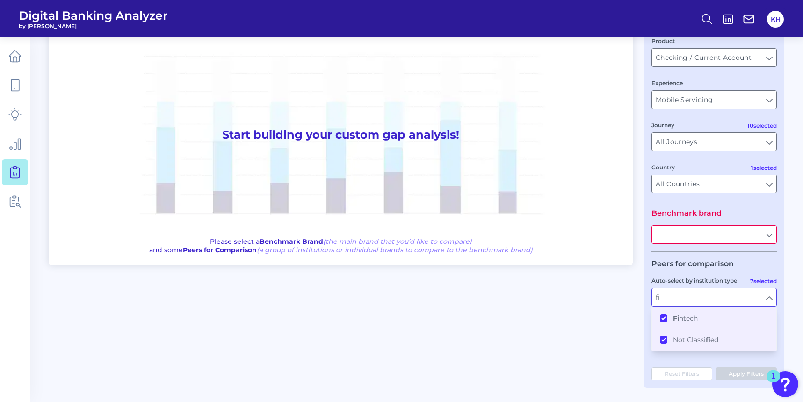
type input "fin"
click at [662, 318] on button "Fin tech" at bounding box center [715, 318] width 124 height 22
type input "All Select individual brands"
click at [598, 335] on div "One to One View Prioritization View Start building your custom gap analysis! Pl…" at bounding box center [417, 200] width 736 height 376
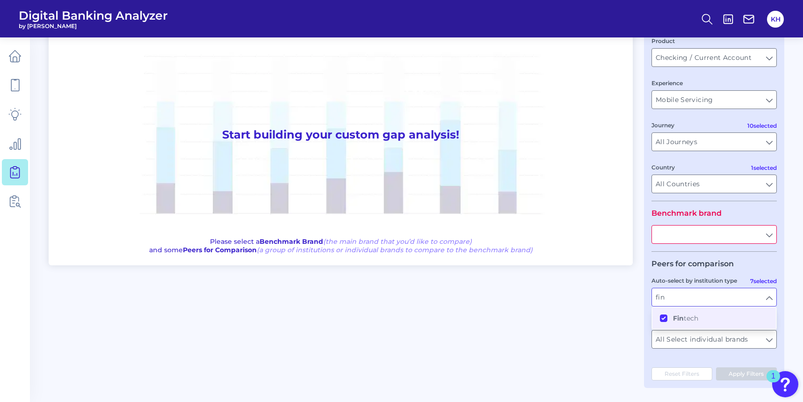
type input "All Auto-select by institution types"
click at [720, 297] on input "All Auto-select by institution types" at bounding box center [714, 297] width 124 height 18
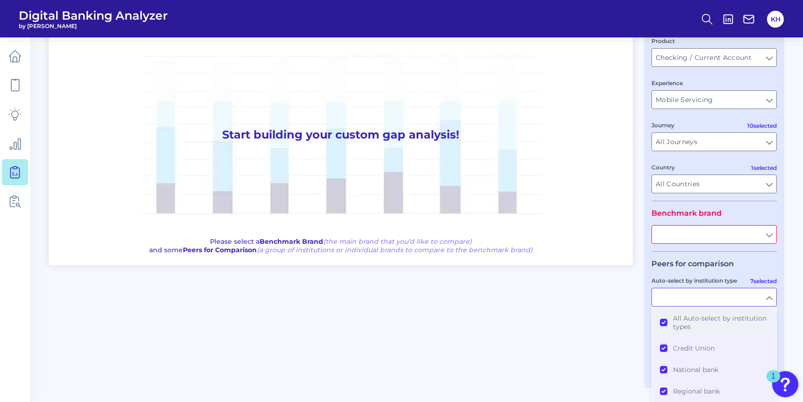
click at [663, 323] on button "All Auto-select by institution types" at bounding box center [715, 322] width 124 height 30
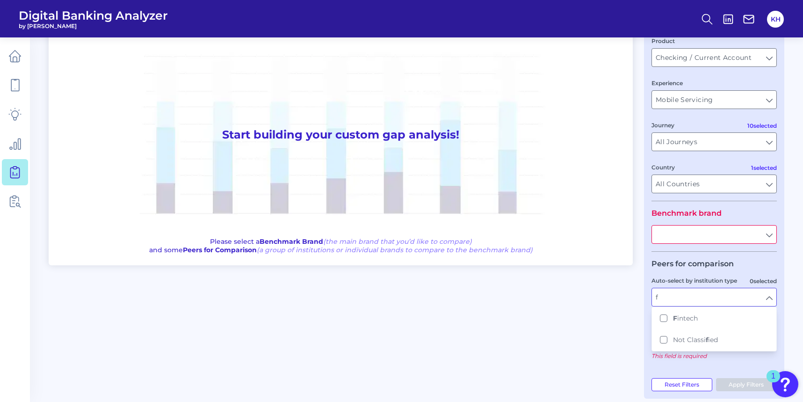
type input "fin"
click at [662, 321] on button "Fin tech" at bounding box center [715, 318] width 124 height 22
type input "Cash App, Chime, Current Bank, [PERSON_NAME], Green FI, Lending Club, [PERSON_N…"
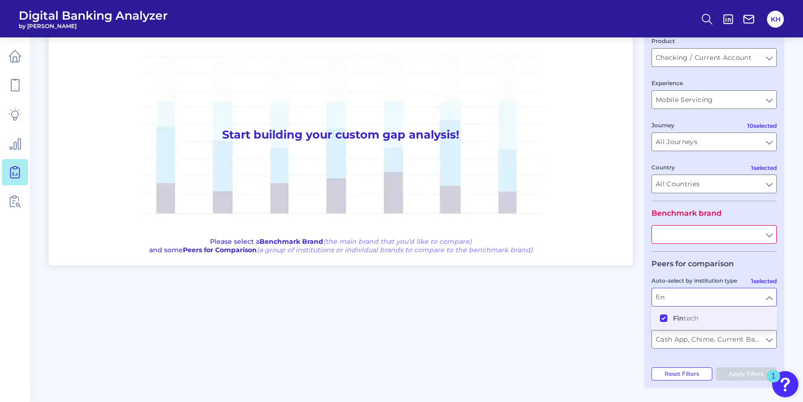
click at [618, 333] on div "One to One View Prioritization View Start building your custom gap analysis! Pl…" at bounding box center [417, 200] width 736 height 376
type input "Fintech"
click at [729, 183] on input "All Countries" at bounding box center [714, 184] width 124 height 18
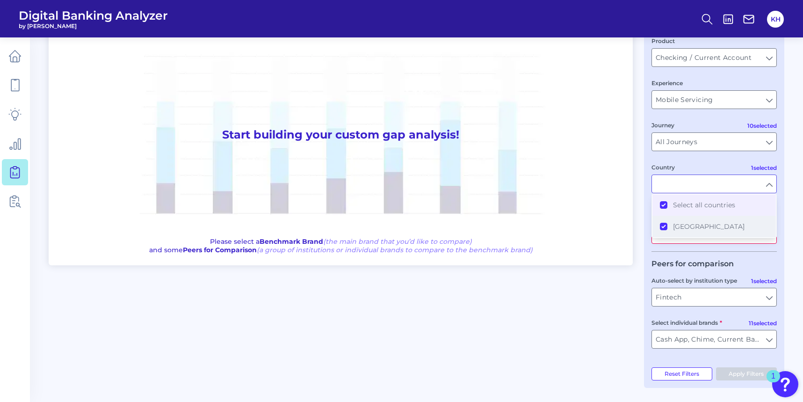
click at [661, 225] on button "[GEOGRAPHIC_DATA]" at bounding box center [715, 227] width 124 height 22
type input "All Auto-select by institution types"
type input "All Select individual brands"
click at [663, 205] on button "Select all countries" at bounding box center [715, 205] width 124 height 22
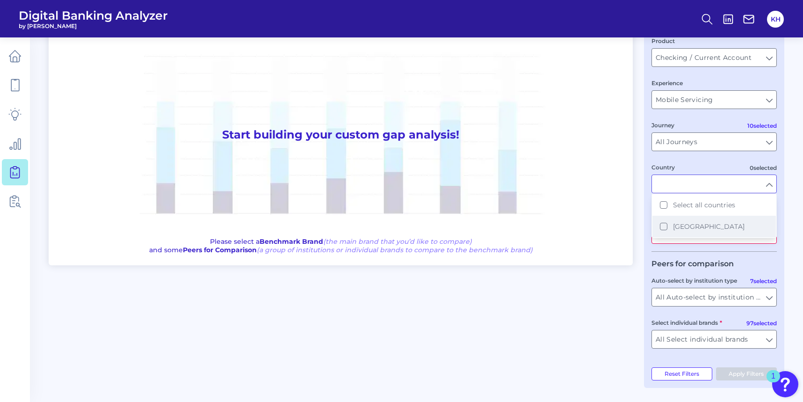
click at [665, 227] on button "[GEOGRAPHIC_DATA]" at bounding box center [715, 227] width 124 height 22
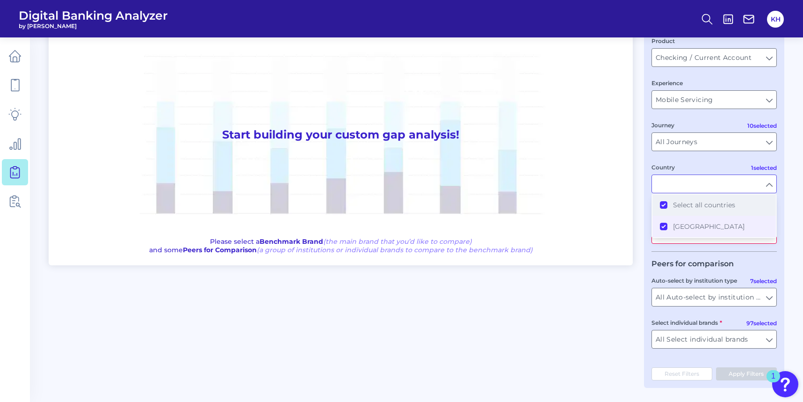
click at [662, 204] on button "Select all countries" at bounding box center [715, 205] width 124 height 22
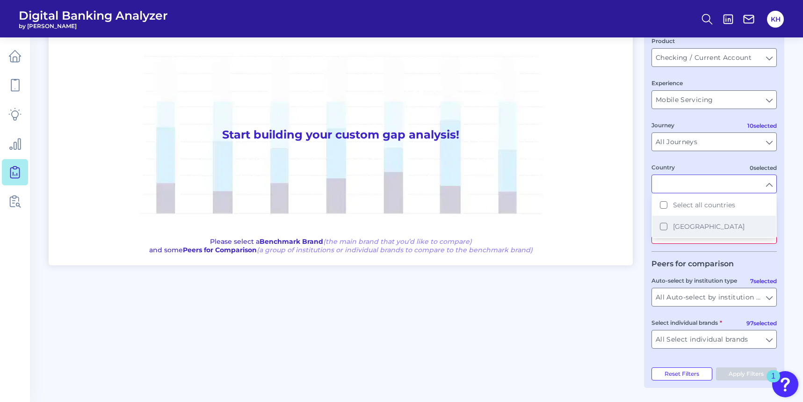
click at [664, 228] on button "[GEOGRAPHIC_DATA]" at bounding box center [715, 227] width 124 height 22
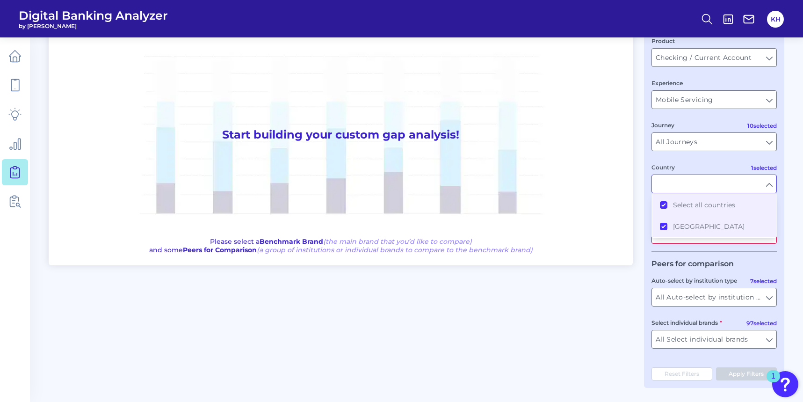
click at [692, 156] on fieldset "Product Checking / Current Account Checking / Current Account Experience Mobile…" at bounding box center [714, 118] width 125 height 165
type input "All Countries"
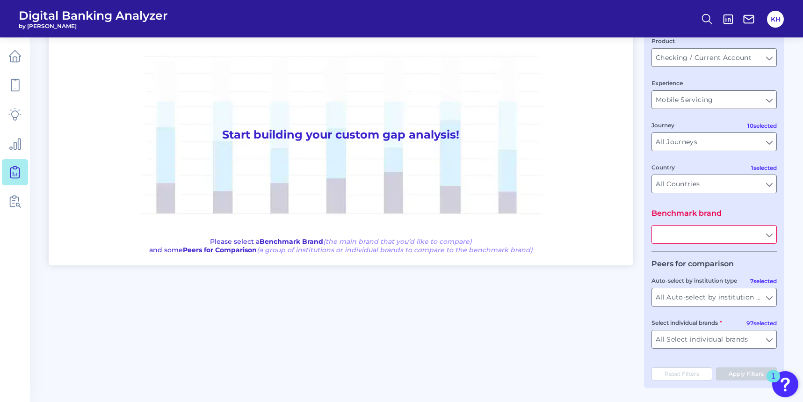
click at [735, 233] on input "text" at bounding box center [714, 234] width 124 height 18
type input "bro"
type input "[PERSON_NAME] Federal Credit Union"
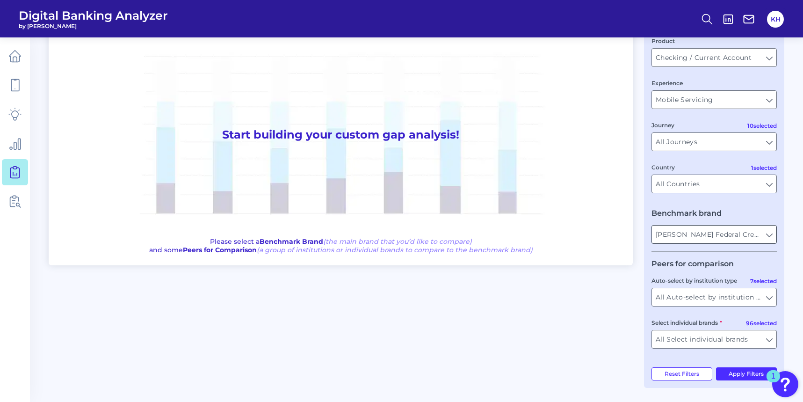
click at [726, 231] on input "[PERSON_NAME] Federal Credit Union" at bounding box center [714, 234] width 124 height 18
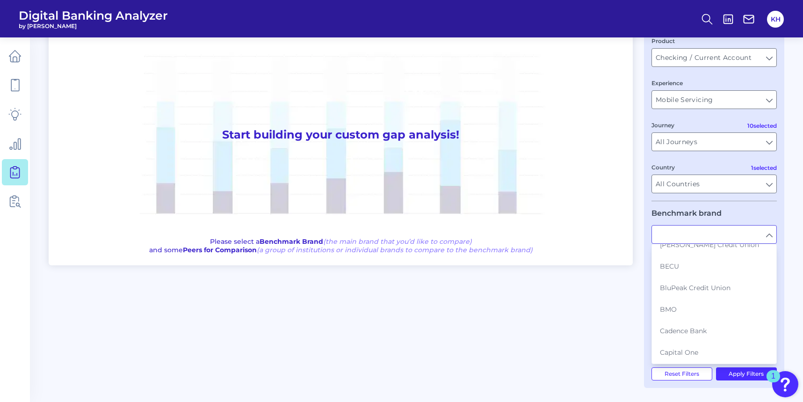
scroll to position [258, 0]
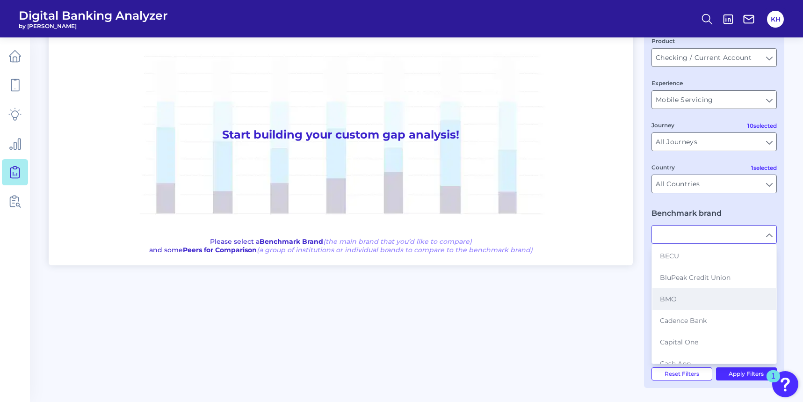
click at [708, 310] on button "BMO" at bounding box center [715, 299] width 124 height 22
type input "BMO"
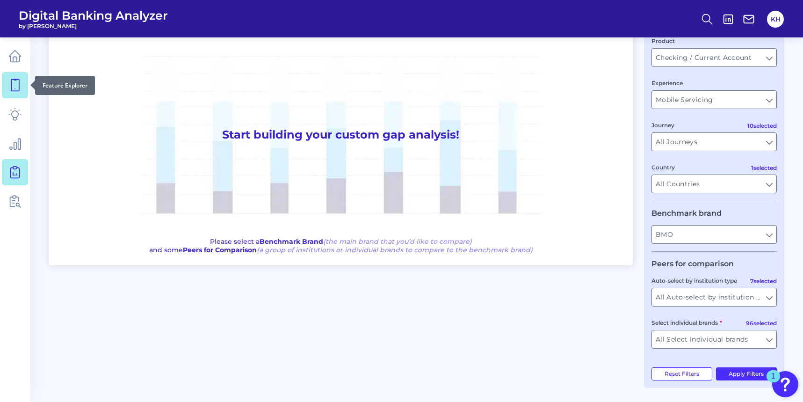
click at [15, 82] on icon at bounding box center [14, 85] width 13 height 13
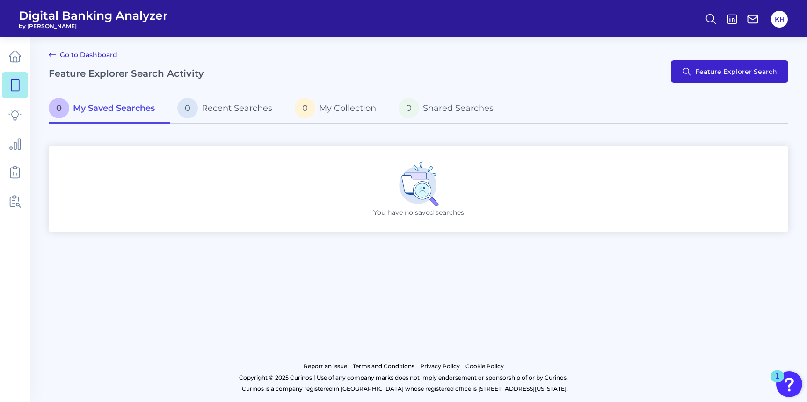
click at [713, 69] on span "Feature Explorer Search" at bounding box center [736, 71] width 82 height 7
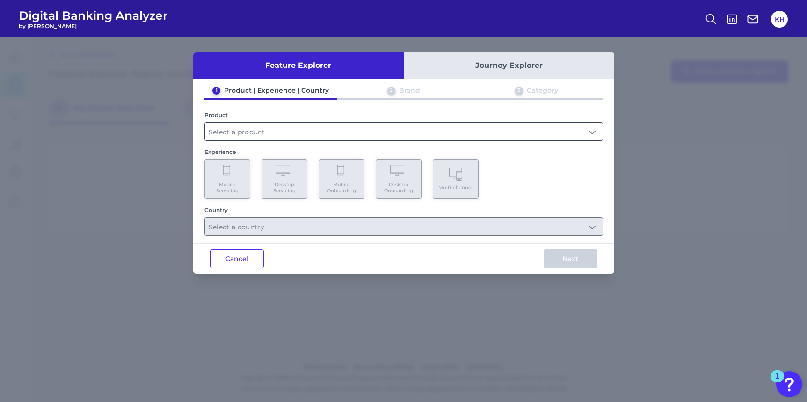
click at [441, 135] on input "text" at bounding box center [404, 132] width 398 height 18
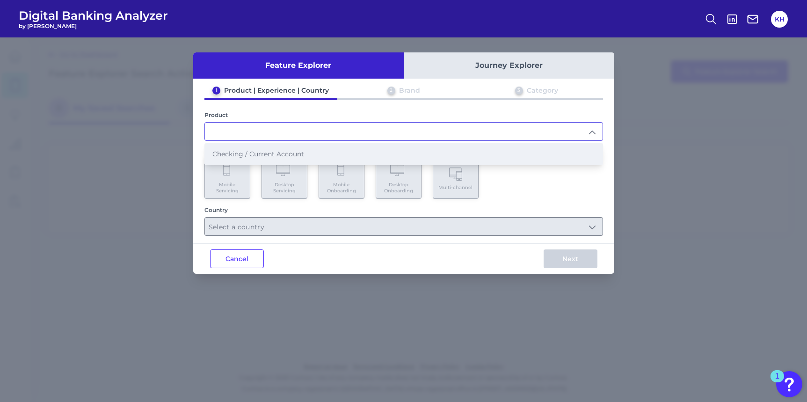
click at [430, 150] on li "Checking / Current Account" at bounding box center [404, 154] width 398 height 22
type input "Checking / Current Account"
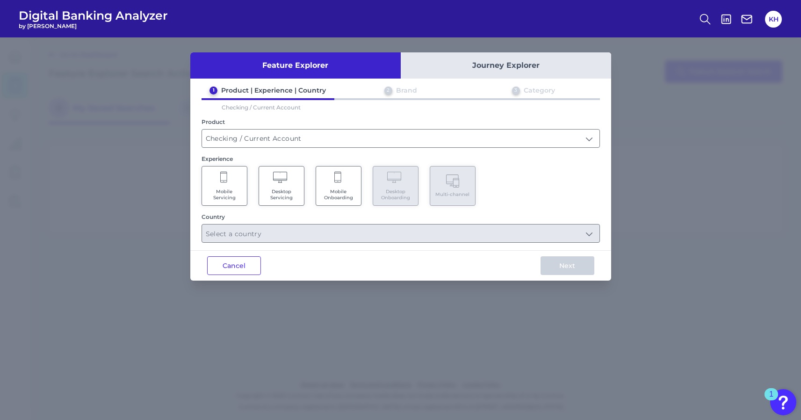
click at [328, 186] on Onboarding "Mobile Onboarding" at bounding box center [339, 186] width 46 height 40
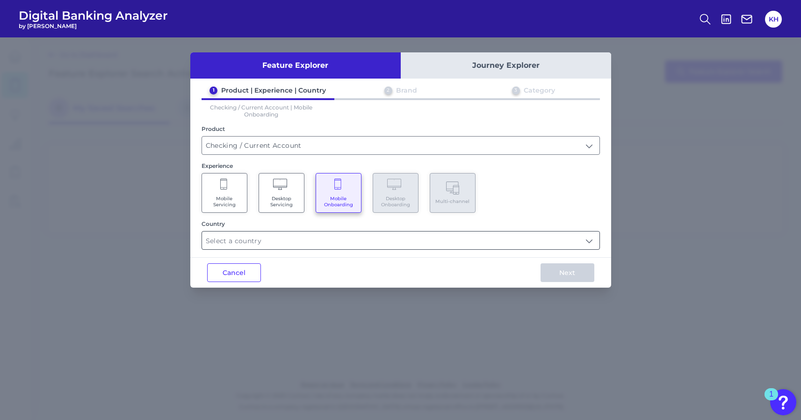
click at [334, 232] on div at bounding box center [401, 240] width 399 height 19
click at [335, 242] on input "text" at bounding box center [401, 241] width 398 height 18
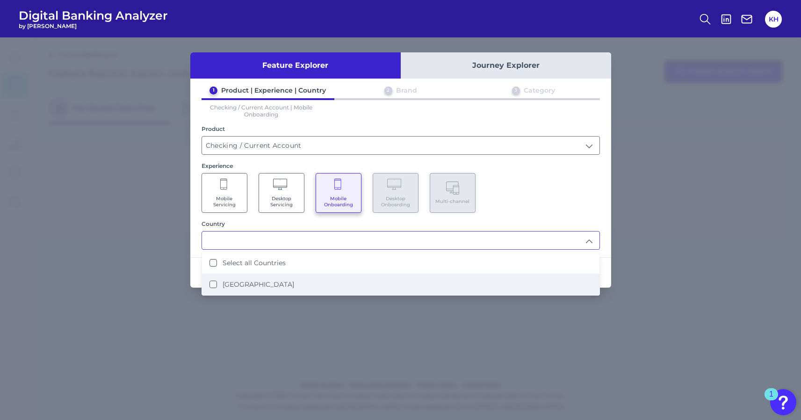
click at [284, 283] on li "[GEOGRAPHIC_DATA]" at bounding box center [401, 285] width 398 height 22
type input "Select all Countries"
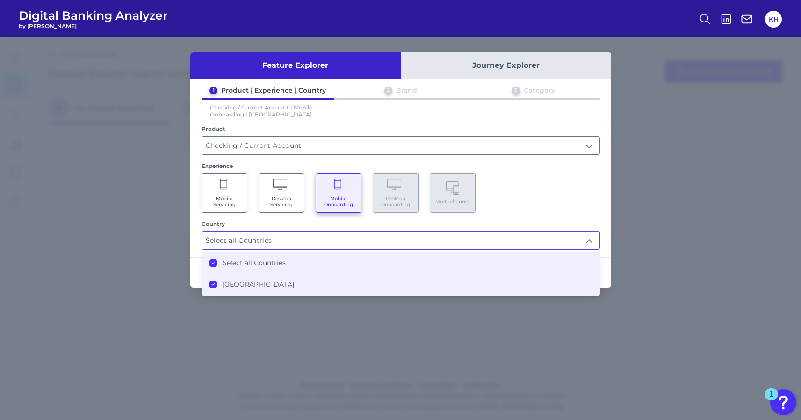
click at [482, 167] on div "Experience" at bounding box center [401, 165] width 399 height 7
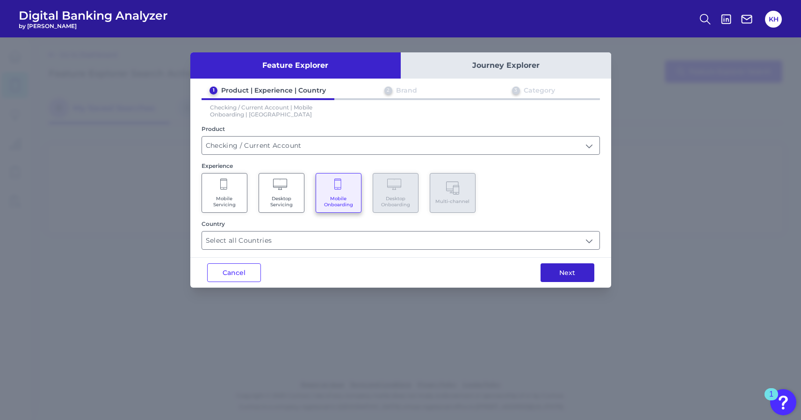
click at [569, 274] on button "Next" at bounding box center [568, 272] width 54 height 19
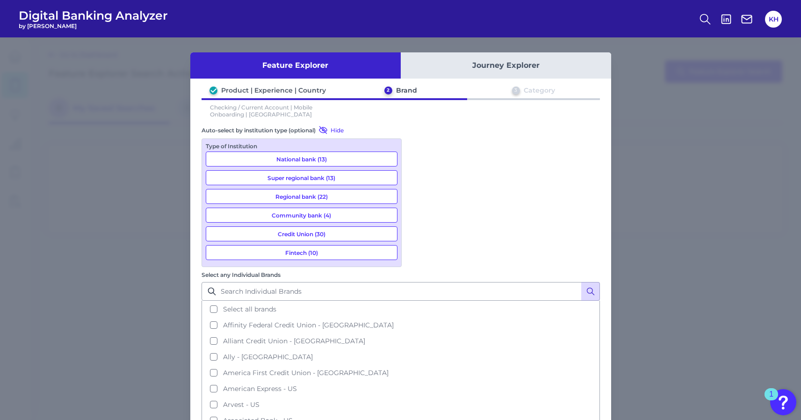
click at [592, 287] on icon at bounding box center [590, 291] width 9 height 9
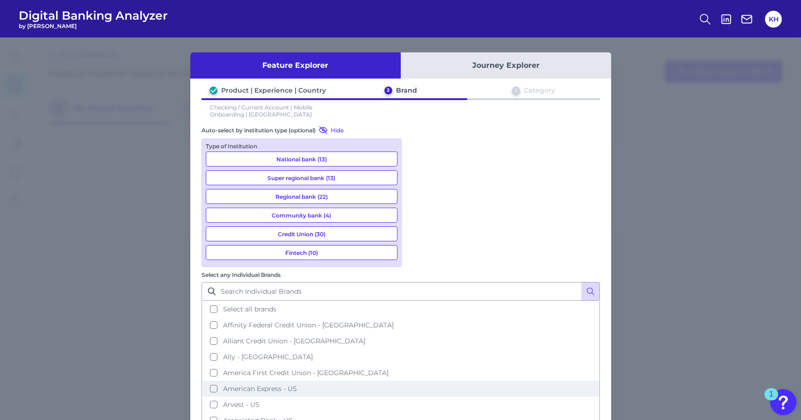
scroll to position [117, 0]
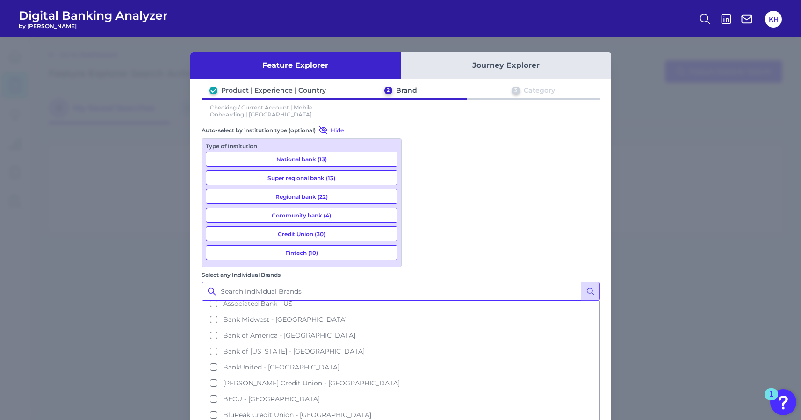
click at [458, 282] on input "Select any Individual Brands" at bounding box center [401, 291] width 399 height 19
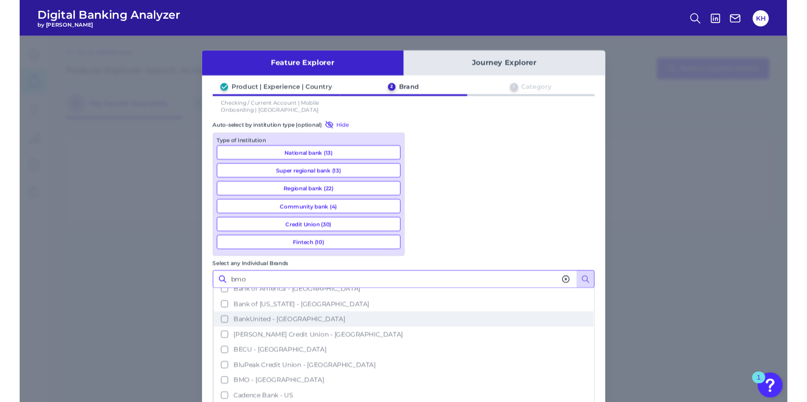
scroll to position [153, 0]
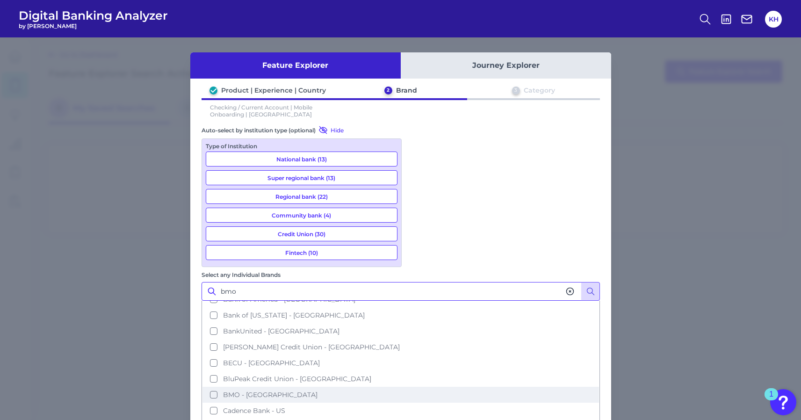
click at [420, 387] on button "BMO - [GEOGRAPHIC_DATA]" at bounding box center [401, 395] width 397 height 16
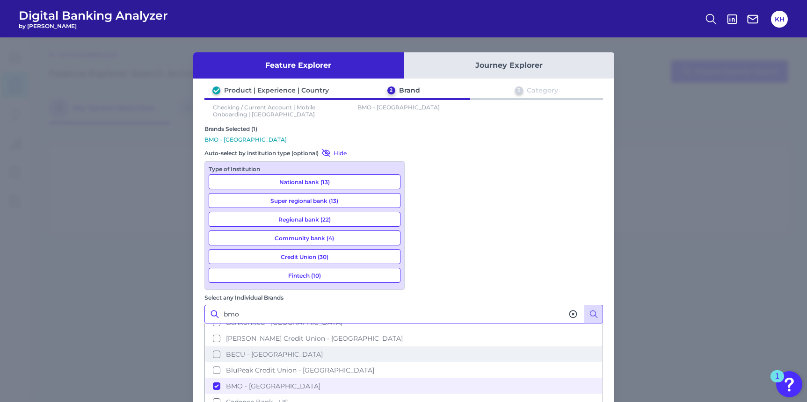
scroll to position [186, 0]
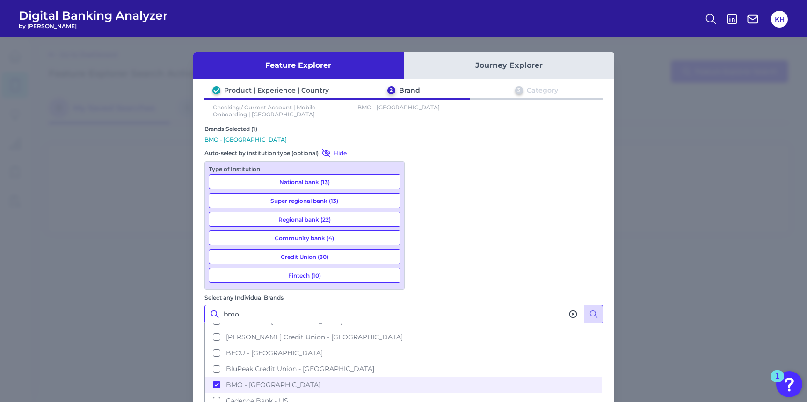
type input "bmo"
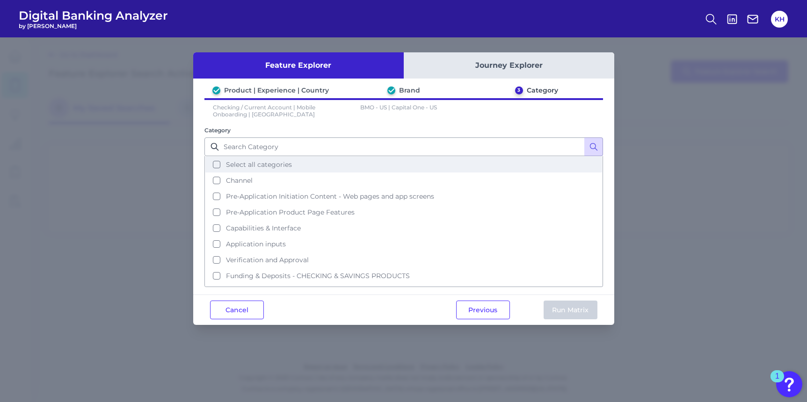
click at [218, 167] on button "Select all categories" at bounding box center [403, 165] width 397 height 16
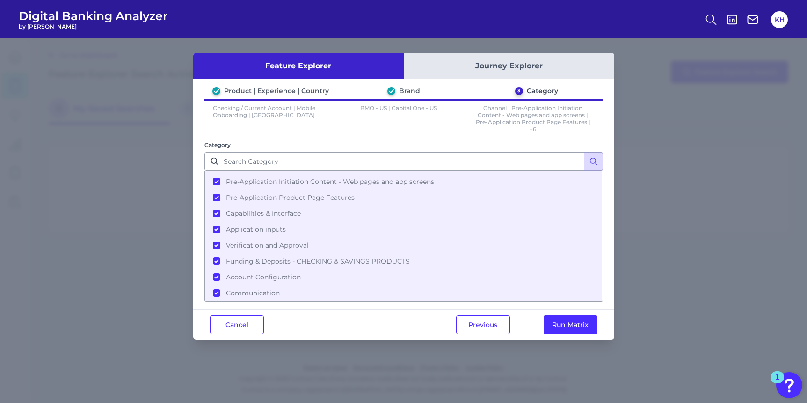
scroll to position [29, 0]
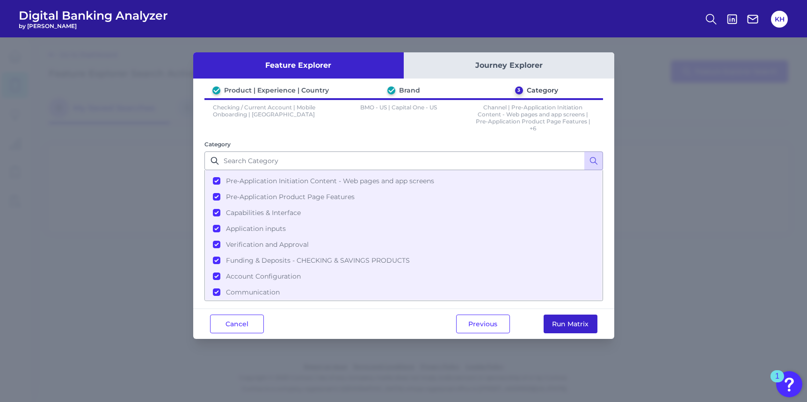
click at [561, 319] on button "Run Matrix" at bounding box center [571, 324] width 54 height 19
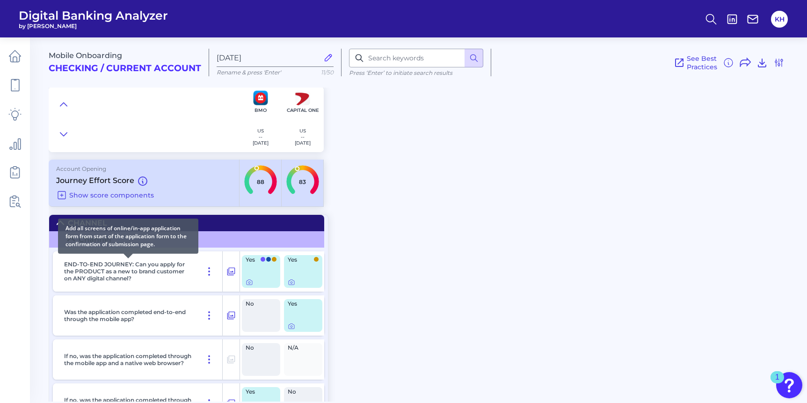
click at [153, 274] on p "END-TO-END JOURNEY: Can you apply for the PRODUCT as a new to brand customer on…" at bounding box center [128, 271] width 128 height 21
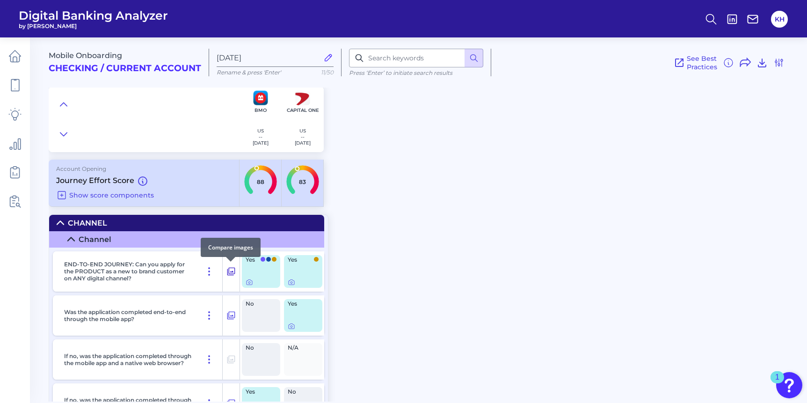
click at [232, 271] on icon at bounding box center [230, 271] width 9 height 11
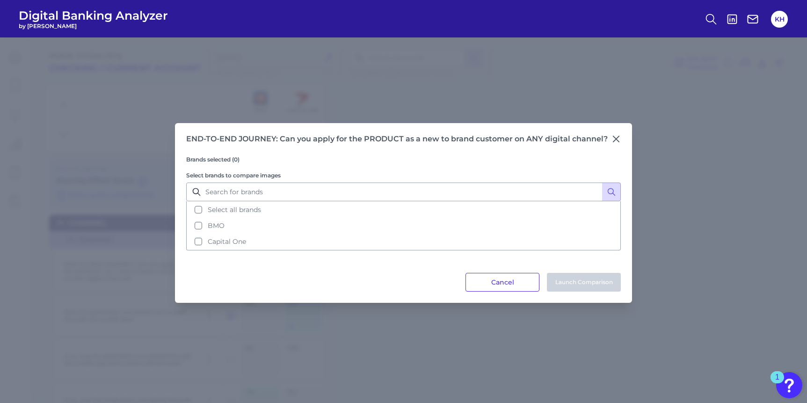
click at [162, 262] on div "END-TO-END JOURNEY: Can you apply for the PRODUCT as a new to brand customer on…" at bounding box center [403, 219] width 807 height 365
click at [503, 278] on button "Cancel" at bounding box center [502, 282] width 74 height 19
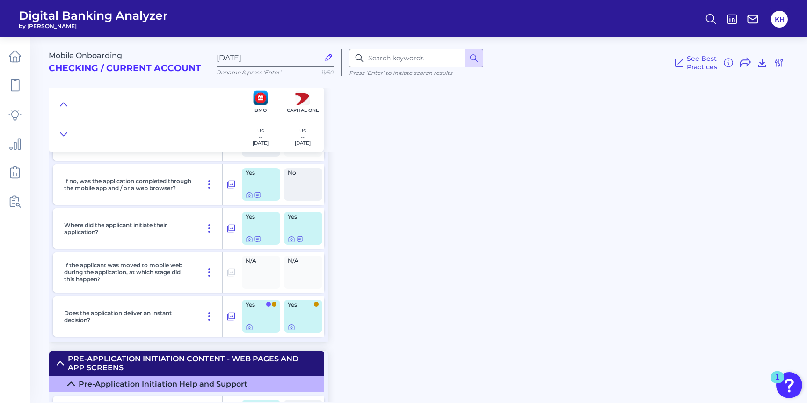
scroll to position [221, 0]
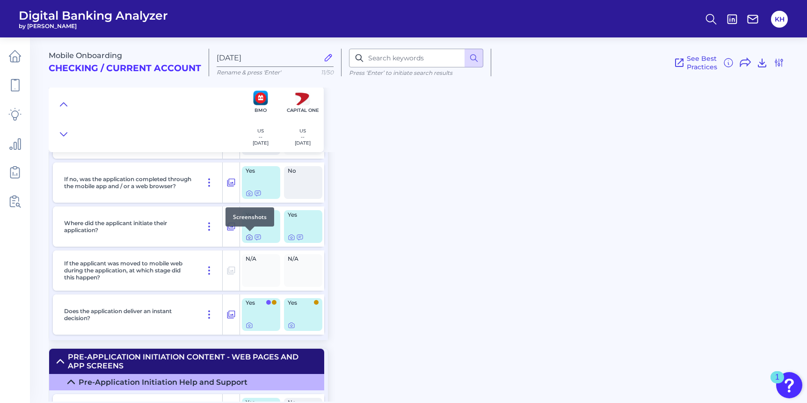
click at [247, 237] on icon at bounding box center [250, 237] width 6 height 5
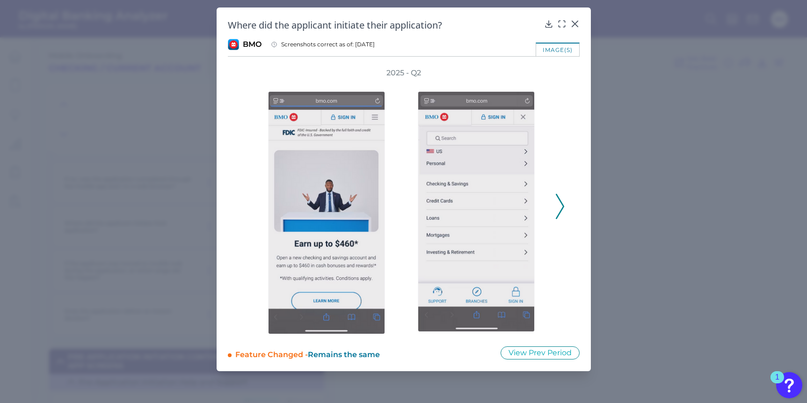
click at [559, 209] on icon at bounding box center [560, 206] width 8 height 25
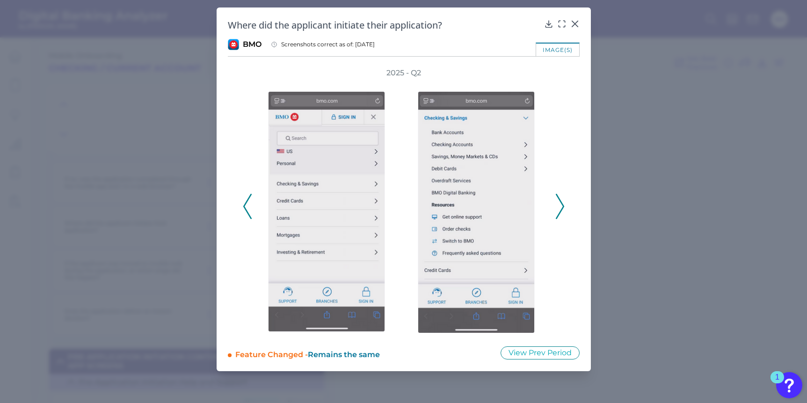
click at [559, 209] on icon at bounding box center [560, 206] width 8 height 25
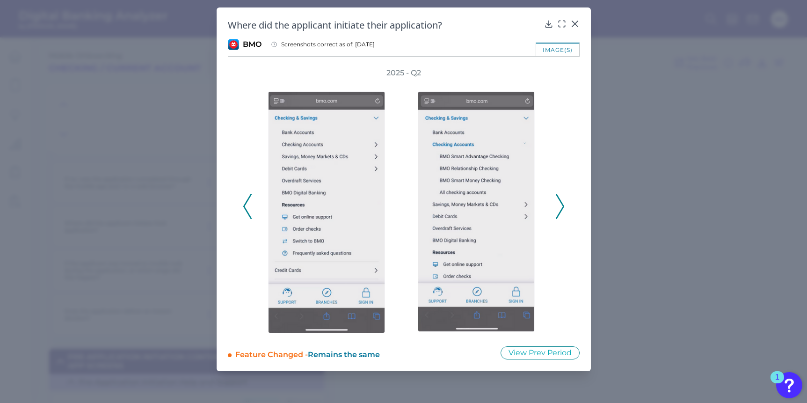
click at [252, 210] on button at bounding box center [247, 206] width 9 height 25
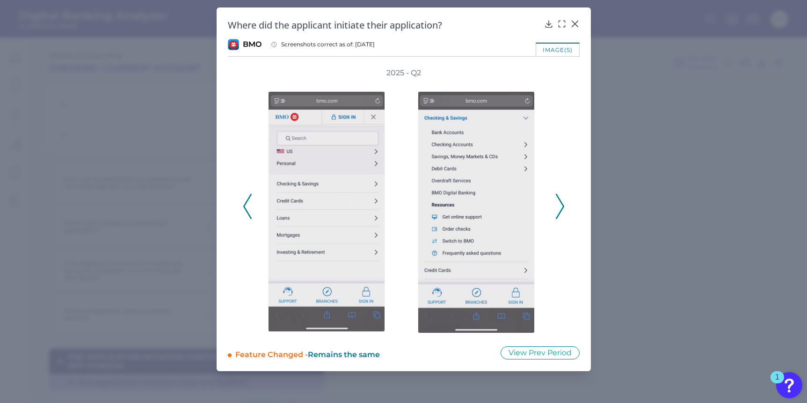
click at [252, 210] on button at bounding box center [247, 206] width 9 height 25
